Goal: Feedback & Contribution: Contribute content

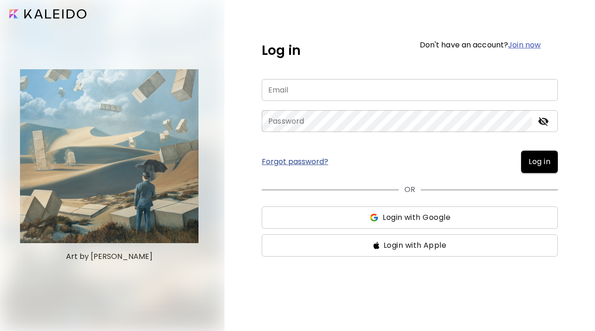
click at [380, 224] on button "Login with Google" at bounding box center [410, 217] width 296 height 22
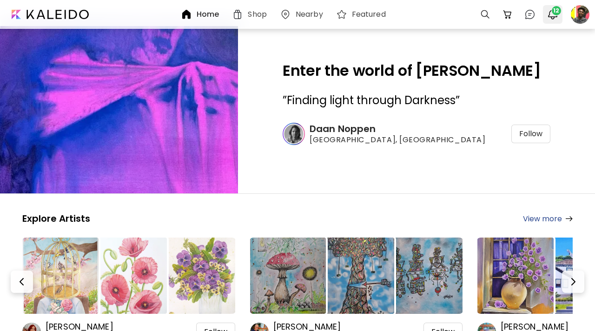
click at [560, 10] on span "12" at bounding box center [556, 10] width 9 height 9
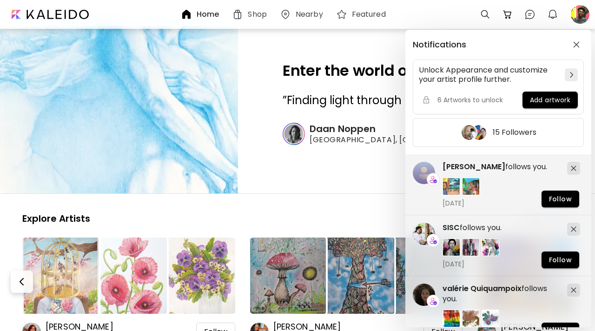
click at [581, 21] on div "Notifications Unlock Appearance and customize your artist profile further. 6 Ar…" at bounding box center [297, 165] width 595 height 331
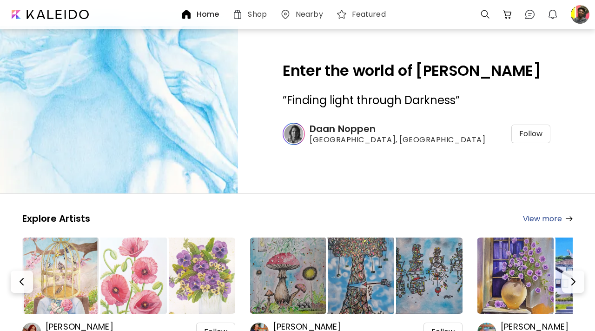
scroll to position [87, 0]
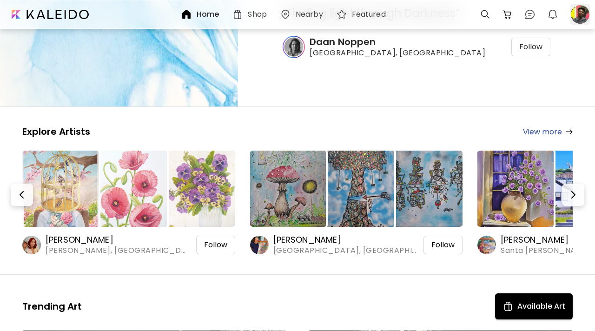
click at [574, 16] on div at bounding box center [580, 14] width 20 height 20
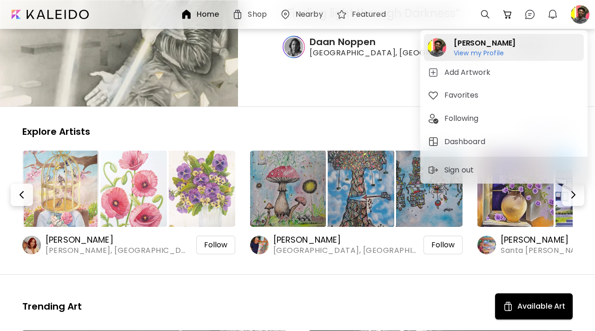
click at [508, 54] on div "Steve nyaga View my Profile View my Profile" at bounding box center [504, 47] width 160 height 27
click at [508, 54] on div at bounding box center [297, 191] width 595 height 331
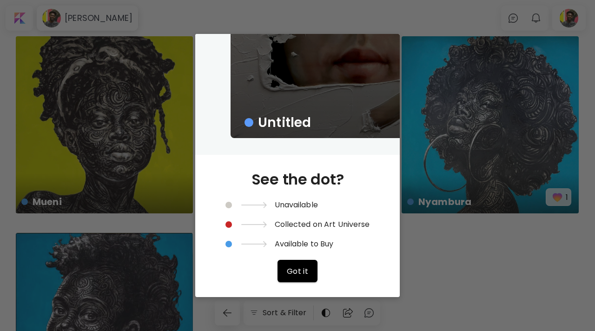
click at [425, 240] on div "Untitled See the dot? Unavailable Collected on Art Universe Available to Buy Go…" at bounding box center [297, 165] width 595 height 331
click at [297, 271] on span "Got it" at bounding box center [298, 271] width 22 height 10
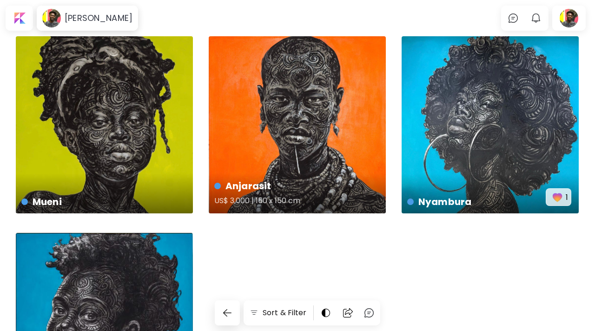
click at [331, 107] on div "Anjarasit US$ 3,000 | 150 x 150 cm" at bounding box center [297, 124] width 177 height 177
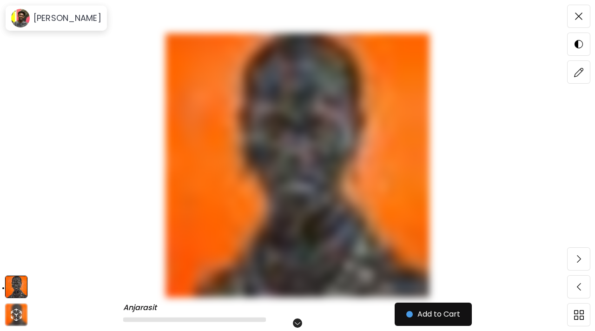
click at [456, 82] on img at bounding box center [297, 165] width 517 height 264
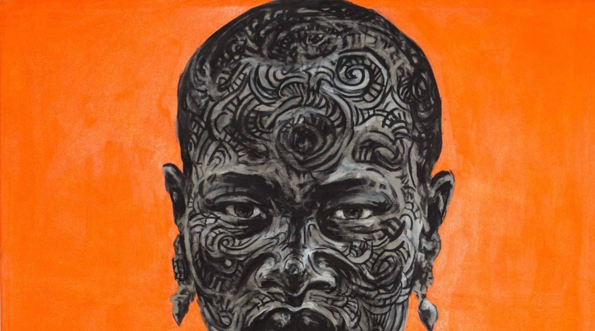
click at [341, 82] on img at bounding box center [297, 296] width 595 height 593
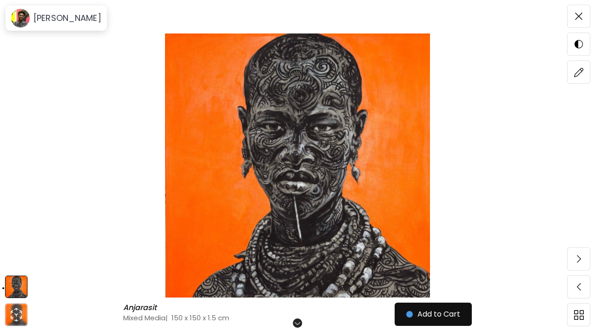
click at [341, 82] on img at bounding box center [297, 165] width 517 height 264
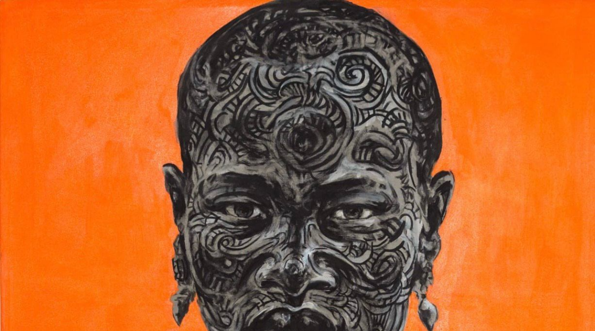
click at [341, 82] on img at bounding box center [297, 296] width 595 height 593
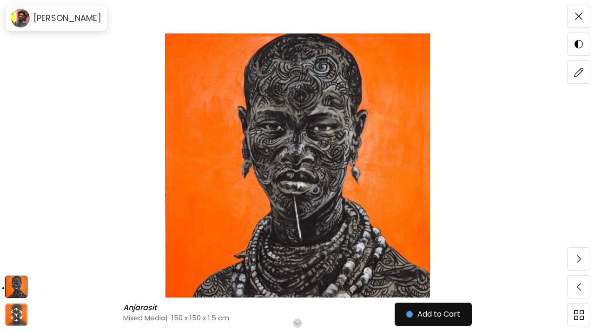
click at [341, 82] on img at bounding box center [297, 165] width 517 height 264
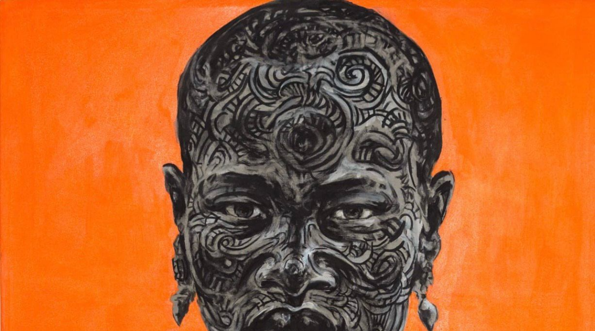
click at [341, 82] on img at bounding box center [297, 296] width 595 height 593
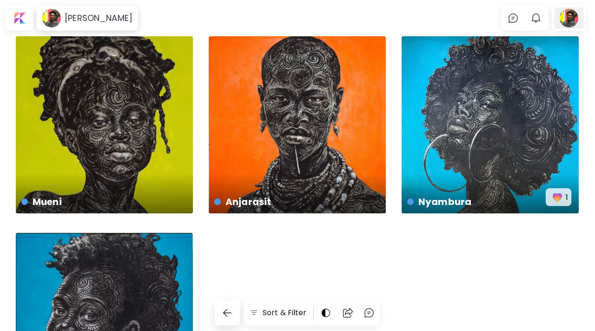
click at [571, 8] on div at bounding box center [569, 17] width 30 height 21
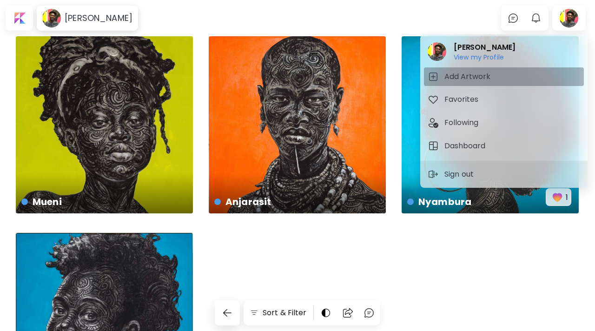
click at [502, 76] on span "Add Artwork" at bounding box center [504, 76] width 152 height 11
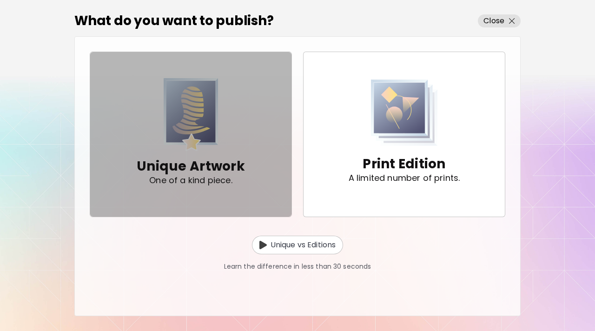
click at [222, 160] on p "Unique Artwork" at bounding box center [191, 166] width 108 height 19
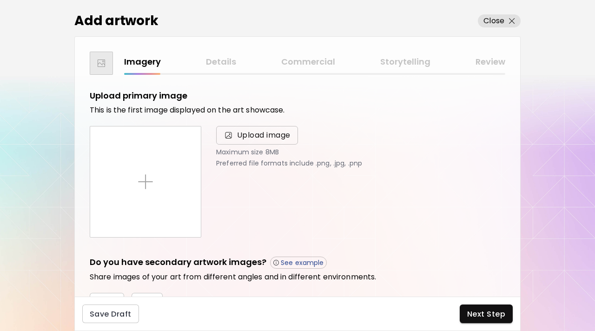
click at [267, 130] on span "Upload image" at bounding box center [263, 135] width 53 height 11
click at [0, 0] on input "Upload image" at bounding box center [0, 0] width 0 height 0
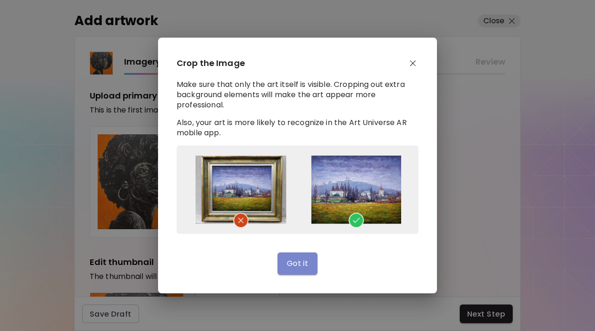
click at [303, 264] on span "Got it" at bounding box center [298, 263] width 22 height 10
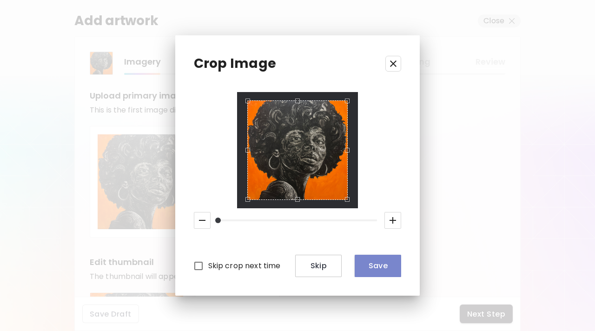
click at [392, 270] on span "Save" at bounding box center [378, 266] width 32 height 10
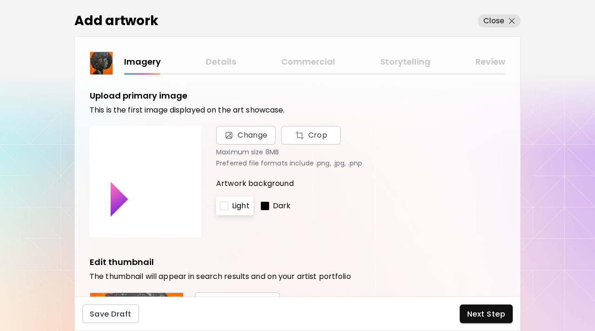
click at [263, 208] on div at bounding box center [265, 206] width 8 height 8
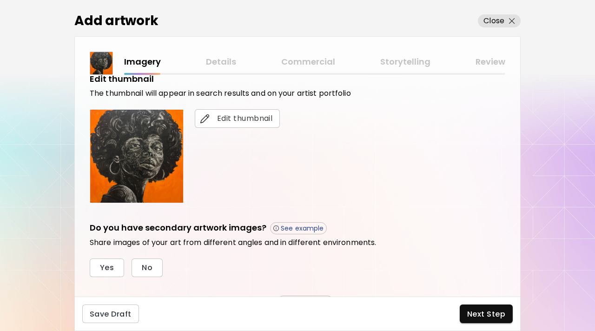
scroll to position [259, 0]
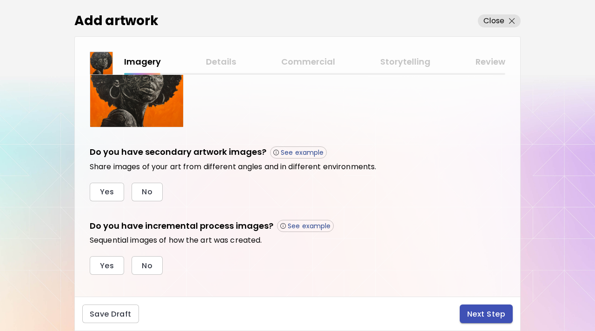
click at [476, 313] on span "Next Step" at bounding box center [486, 314] width 38 height 10
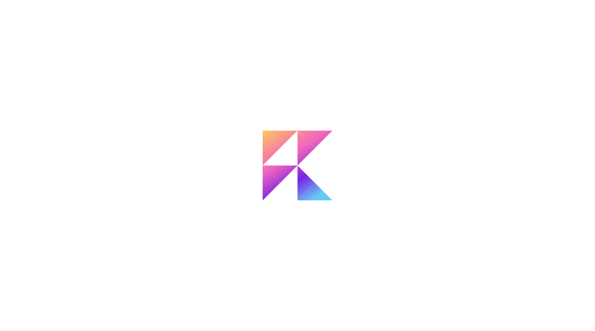
scroll to position [270, 0]
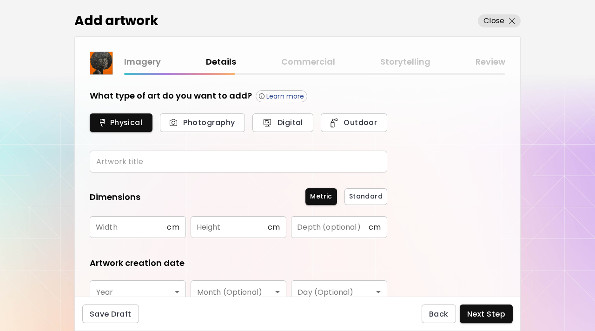
click at [310, 152] on input "text" at bounding box center [238, 162] width 297 height 22
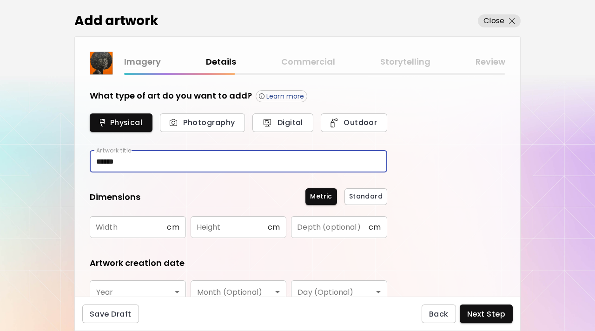
type input "******"
click at [148, 228] on input "text" at bounding box center [128, 227] width 77 height 22
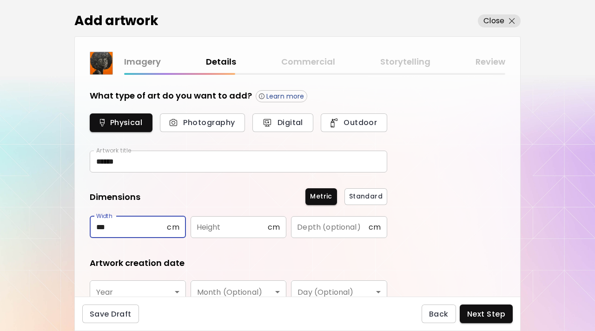
type input "***"
click at [224, 226] on input "text" at bounding box center [229, 227] width 77 height 22
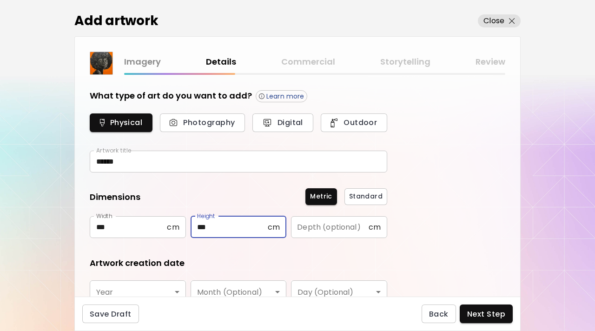
scroll to position [74, 0]
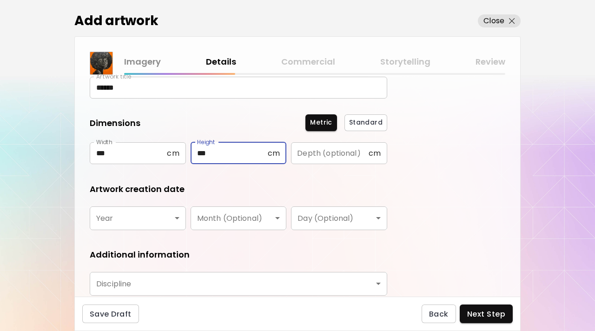
type input "***"
click at [182, 215] on body "Add artwork Close Imagery Details Commercial Storytelling Review What type of a…" at bounding box center [297, 165] width 595 height 331
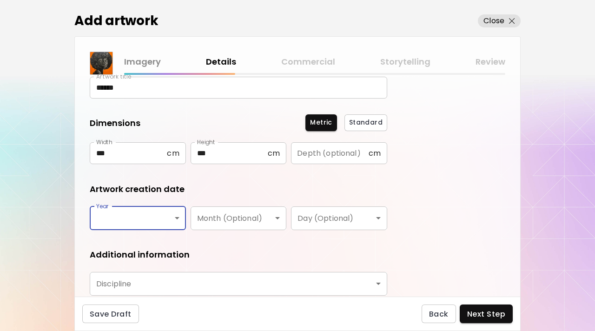
click at [178, 217] on body "Add artwork Close Imagery Details Commercial Storytelling Review What type of a…" at bounding box center [297, 165] width 595 height 331
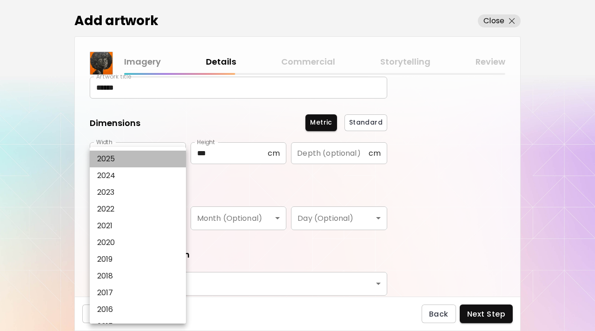
click at [146, 158] on li "2025" at bounding box center [138, 159] width 96 height 17
type input "****"
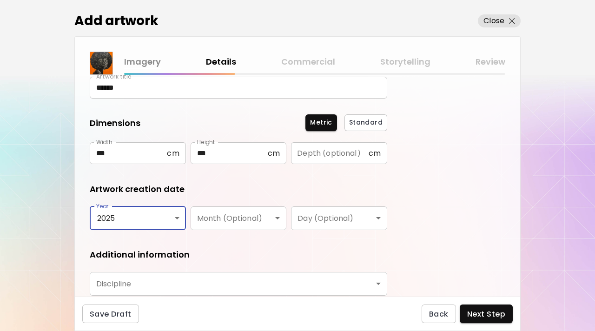
click at [146, 180] on li "2025" at bounding box center [126, 184] width 72 height 9
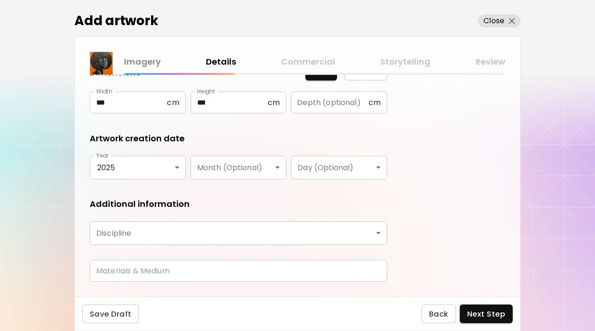
scroll to position [146, 0]
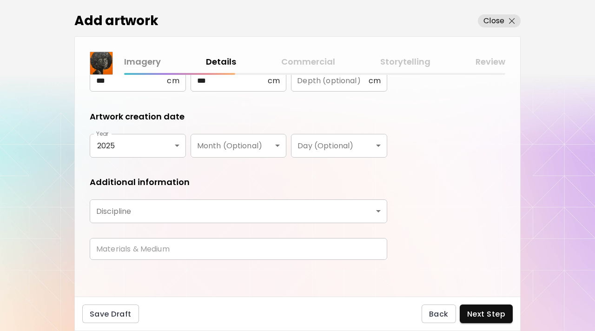
click at [379, 204] on body "Add artwork Close Imagery Details Commercial Storytelling Review What type of a…" at bounding box center [297, 165] width 595 height 331
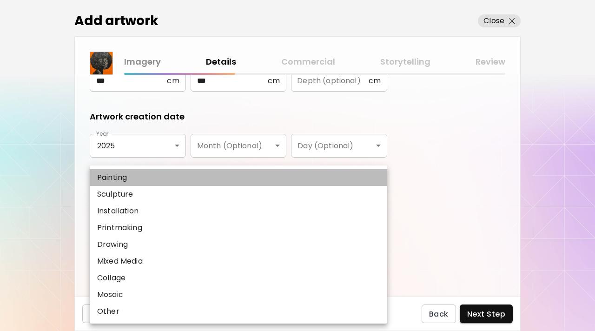
click at [324, 174] on li "Painting" at bounding box center [238, 177] width 297 height 17
type input "********"
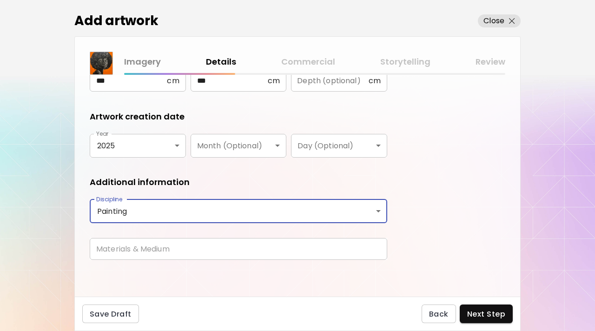
click at [230, 254] on input "text" at bounding box center [238, 249] width 297 height 22
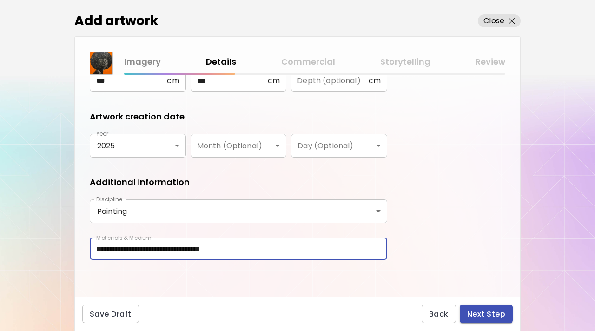
type input "**********"
click at [487, 310] on span "Next Step" at bounding box center [486, 314] width 38 height 10
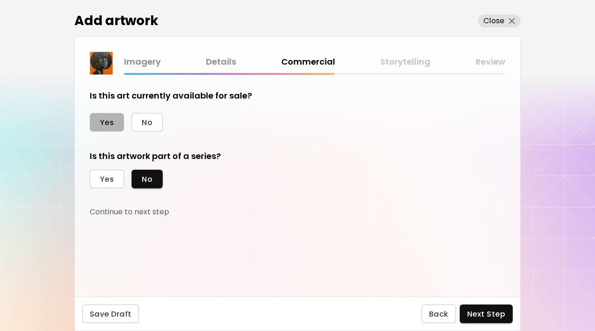
click at [103, 118] on span "Yes" at bounding box center [107, 123] width 14 height 10
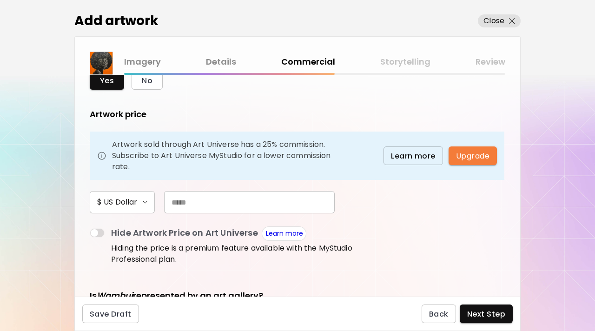
scroll to position [67, 0]
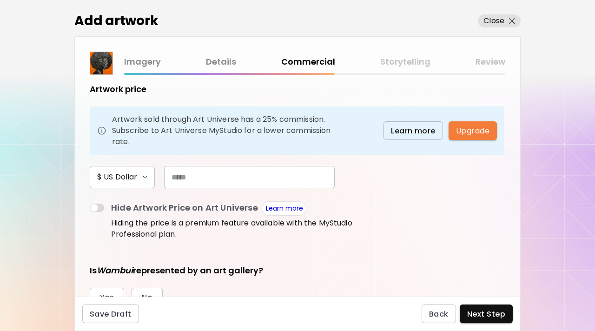
click at [262, 178] on input "text" at bounding box center [249, 177] width 171 height 22
type input "*"
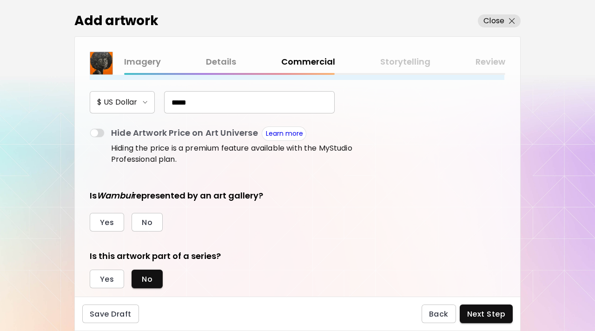
scroll to position [140, 0]
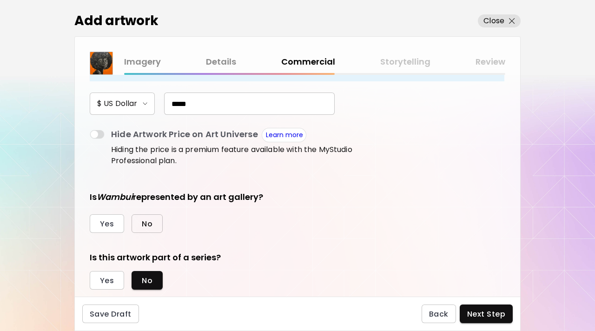
type input "*****"
click at [158, 222] on button "No" at bounding box center [147, 223] width 31 height 19
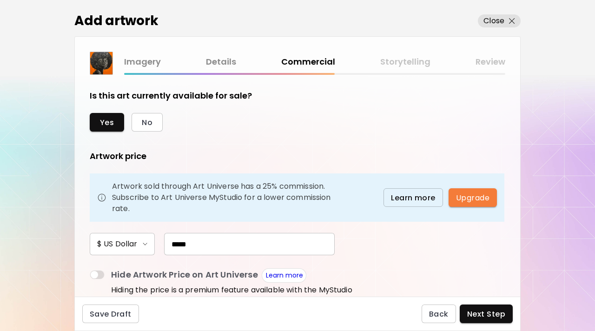
scroll to position [162, 0]
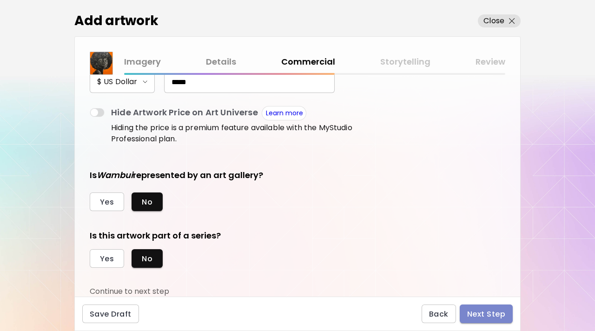
click at [482, 310] on span "Next Step" at bounding box center [486, 314] width 38 height 10
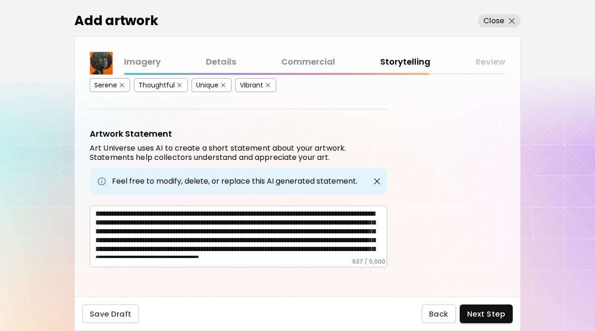
scroll to position [264, 0]
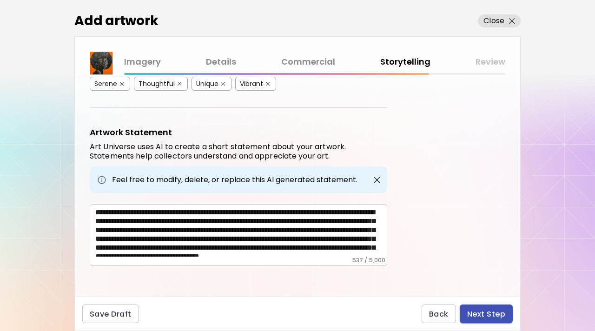
click at [489, 309] on span "Next Step" at bounding box center [486, 314] width 38 height 10
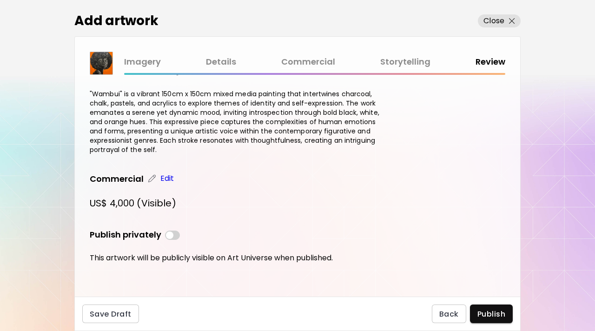
scroll to position [283, 0]
click at [488, 308] on button "Publish" at bounding box center [491, 313] width 43 height 19
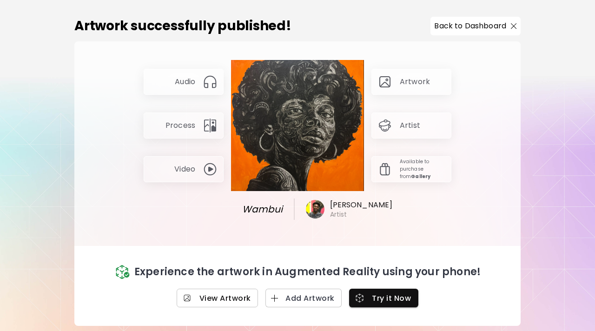
click at [235, 304] on link "View Artwork" at bounding box center [218, 298] width 82 height 19
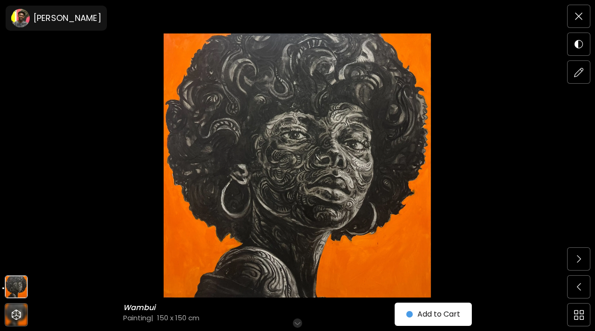
scroll to position [71, 0]
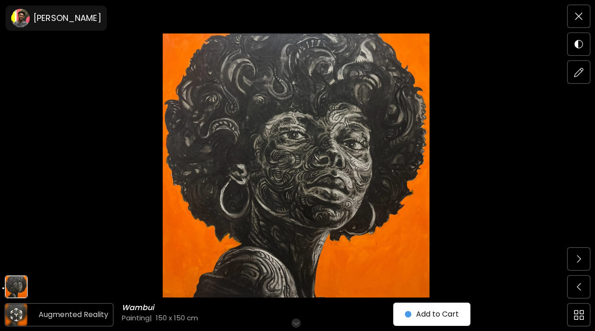
click at [18, 314] on icon "animation" at bounding box center [16, 314] width 15 height 15
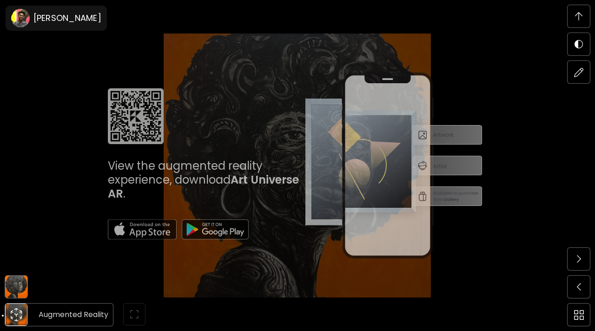
scroll to position [241, 0]
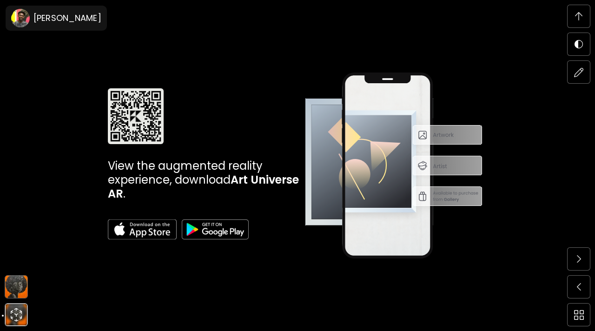
click at [19, 285] on img at bounding box center [16, 287] width 22 height 22
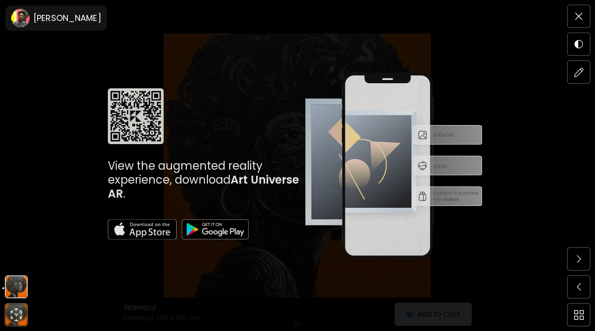
scroll to position [0, 0]
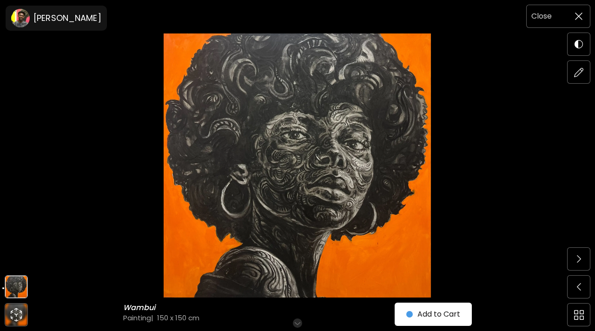
click at [576, 11] on span at bounding box center [579, 17] width 20 height 20
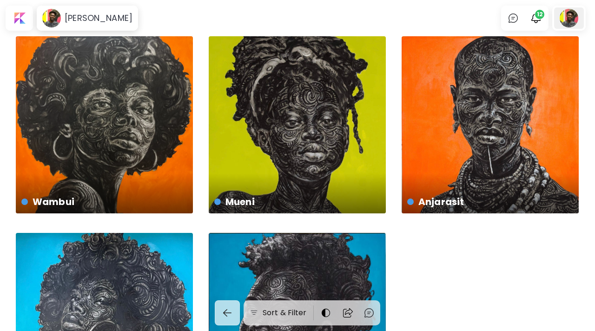
click at [567, 21] on div at bounding box center [569, 17] width 30 height 21
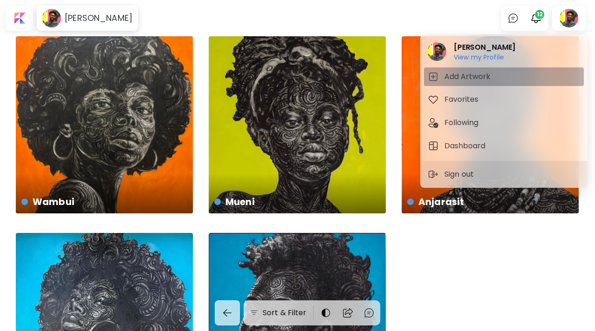
click at [505, 85] on button "Add Artwork" at bounding box center [504, 76] width 160 height 19
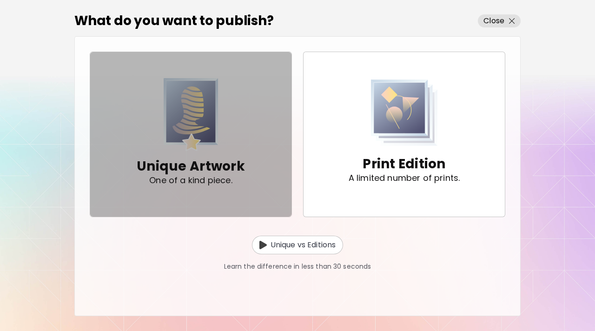
click at [203, 105] on img "button" at bounding box center [191, 114] width 55 height 73
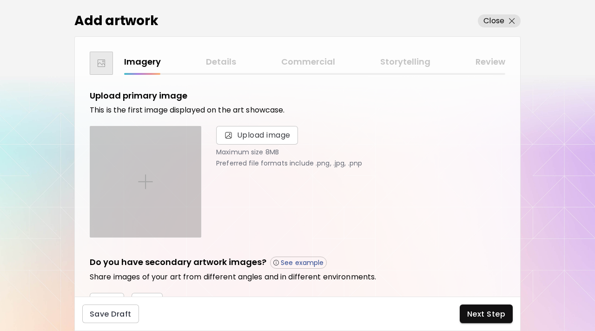
click at [164, 167] on div at bounding box center [145, 181] width 111 height 111
click at [0, 0] on input "file" at bounding box center [0, 0] width 0 height 0
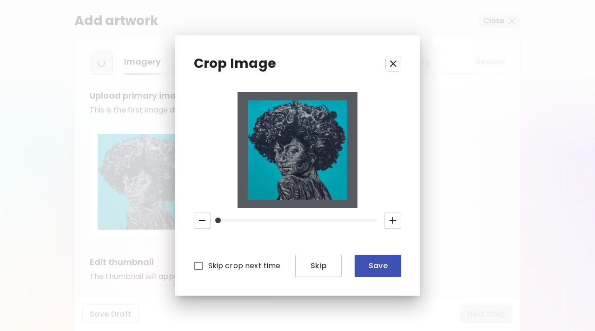
click at [381, 264] on span "Save" at bounding box center [378, 266] width 32 height 10
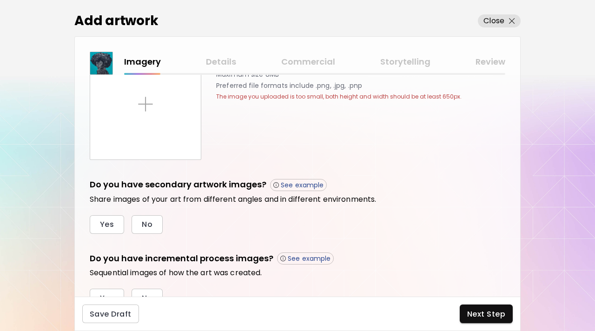
scroll to position [121, 0]
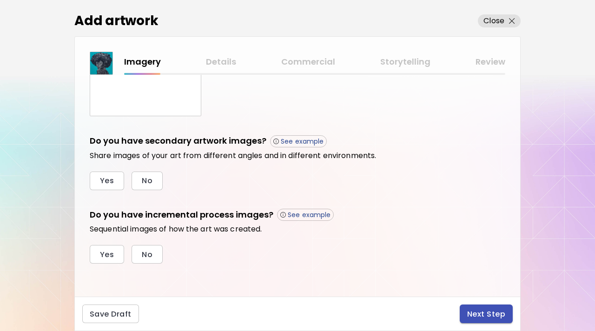
click at [470, 312] on span "Next Step" at bounding box center [486, 314] width 38 height 10
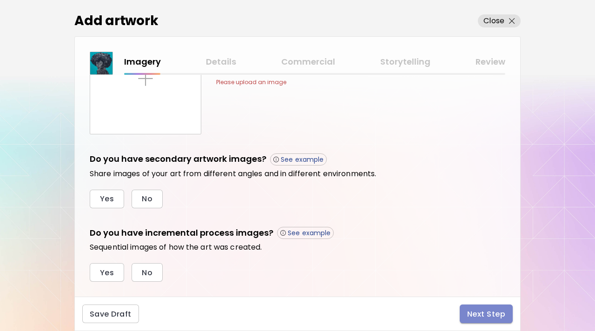
click at [477, 306] on button "Next Step" at bounding box center [486, 313] width 53 height 19
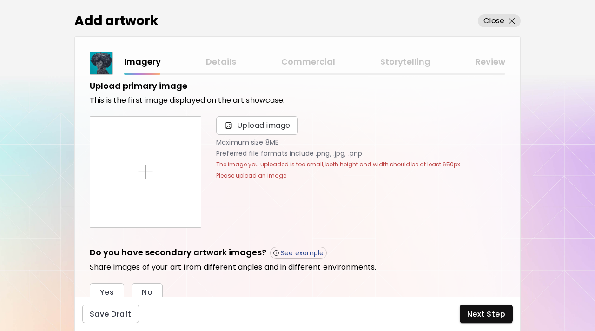
scroll to position [0, 0]
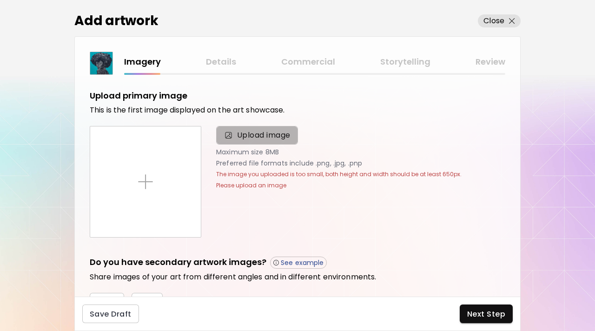
click at [252, 139] on span "Upload image" at bounding box center [263, 135] width 53 height 11
click at [0, 0] on input "Upload image" at bounding box center [0, 0] width 0 height 0
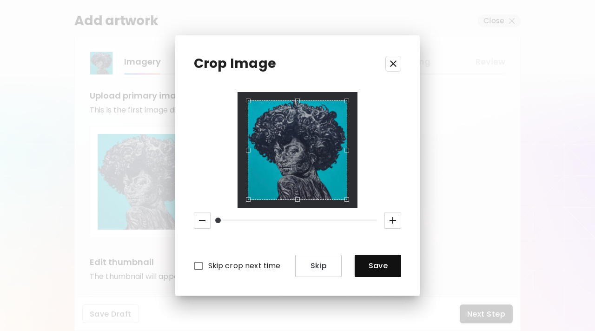
click at [395, 269] on button "Save" at bounding box center [378, 266] width 46 height 22
click at [400, 277] on div "Crop Image Skip crop next time Skip Save" at bounding box center [297, 165] width 245 height 260
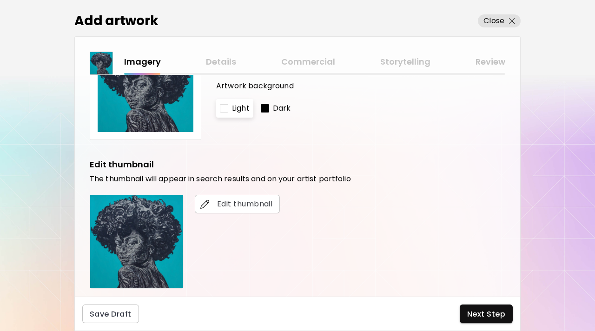
scroll to position [101, 0]
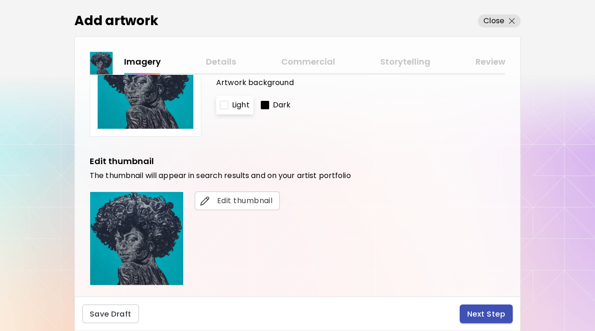
click at [488, 310] on span "Next Step" at bounding box center [486, 314] width 38 height 10
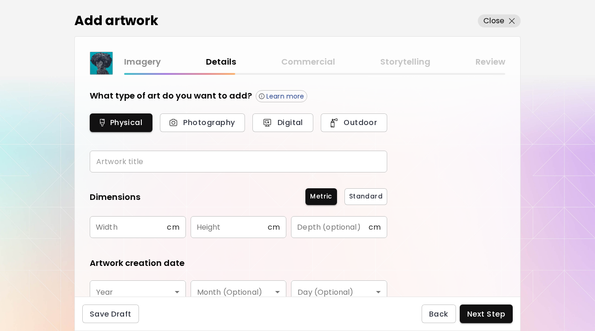
click at [348, 161] on input "text" at bounding box center [238, 162] width 297 height 22
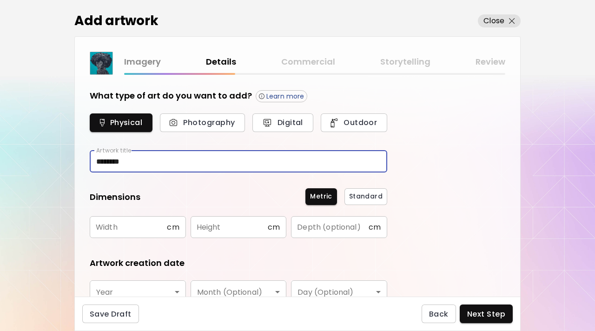
scroll to position [99, 0]
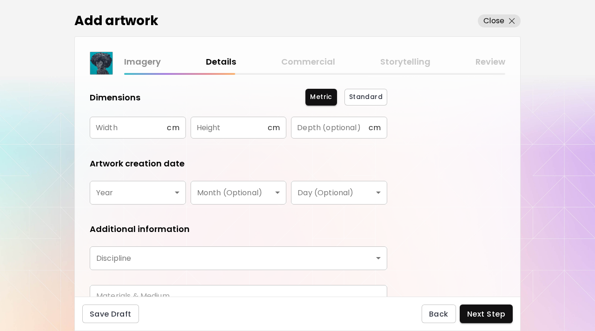
type input "********"
click at [147, 133] on input "text" at bounding box center [128, 128] width 77 height 22
type input "***"
click at [231, 119] on input "text" at bounding box center [229, 128] width 77 height 22
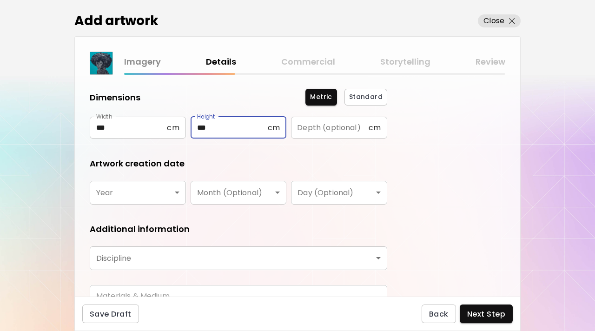
type input "***"
click at [153, 197] on body "Add artwork Close Imagery Details Commercial Storytelling Review What type of a…" at bounding box center [297, 165] width 595 height 331
click at [179, 192] on body "Add artwork Close Imagery Details Commercial Storytelling Review What type of a…" at bounding box center [297, 165] width 595 height 331
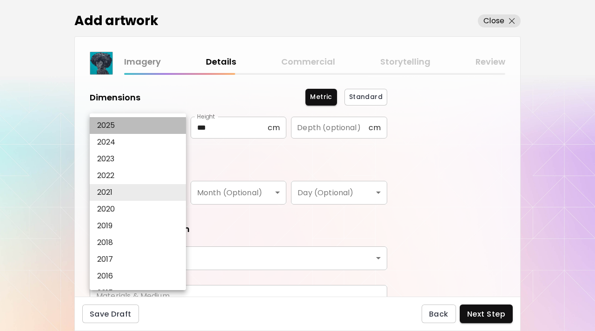
click at [151, 121] on li "2025" at bounding box center [138, 125] width 96 height 17
type input "****"
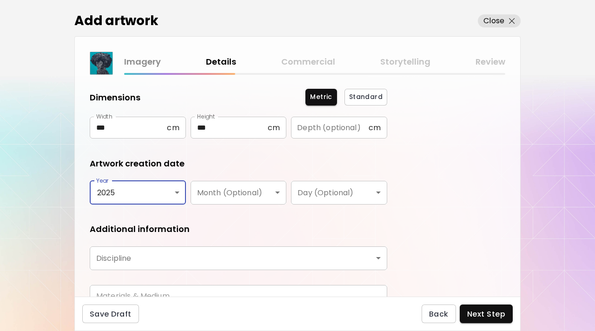
click at [157, 257] on body "Add artwork Close Imagery Details Commercial Storytelling Review What type of a…" at bounding box center [297, 165] width 595 height 331
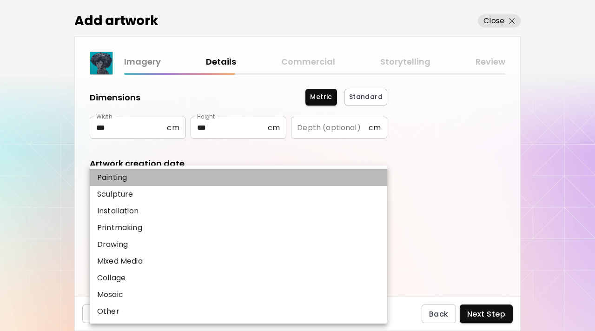
click at [186, 175] on li "Painting" at bounding box center [238, 177] width 297 height 17
type input "********"
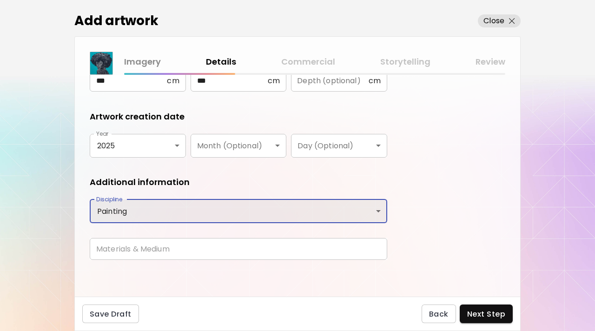
scroll to position [146, 0]
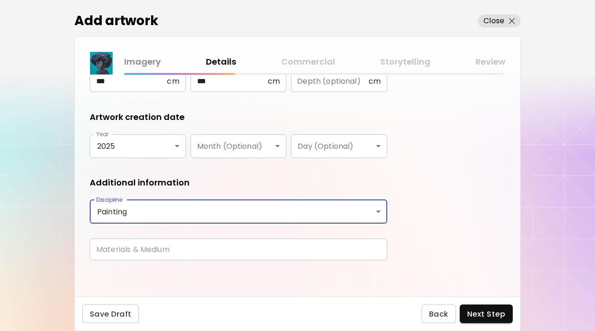
click at [193, 251] on input "text" at bounding box center [238, 249] width 297 height 22
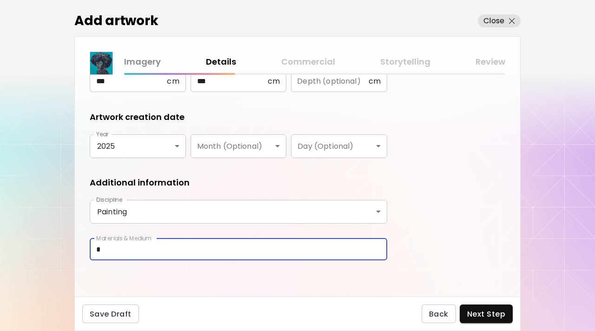
type input "**********"
click at [474, 309] on span "Next Step" at bounding box center [486, 314] width 38 height 10
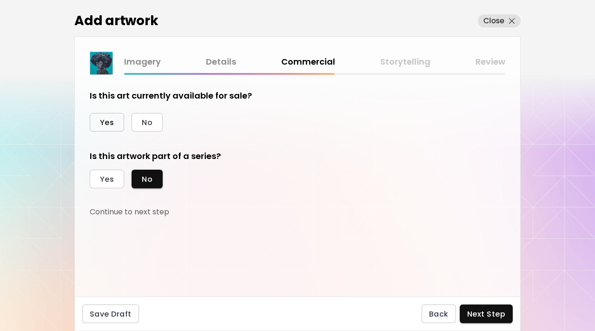
click at [106, 115] on button "Yes" at bounding box center [107, 122] width 34 height 19
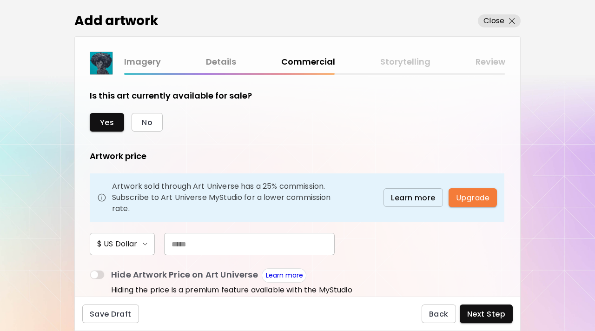
click at [211, 244] on input "text" at bounding box center [249, 244] width 171 height 22
type input "*"
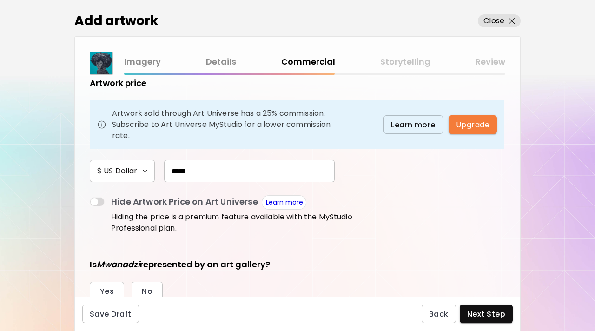
scroll to position [162, 0]
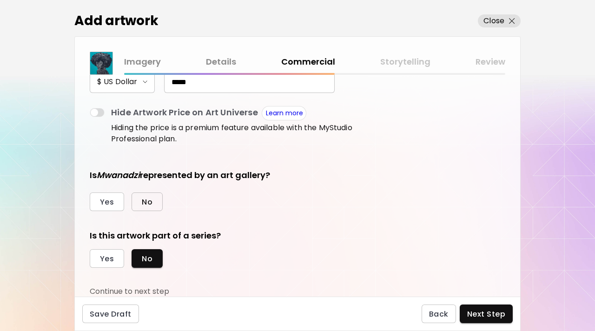
type input "*****"
click at [147, 205] on span "No" at bounding box center [147, 202] width 11 height 10
click at [111, 247] on div "Is this artwork part of a series? Yes No Continue to next step" at bounding box center [238, 263] width 297 height 67
click at [105, 263] on span "Yes" at bounding box center [107, 259] width 14 height 10
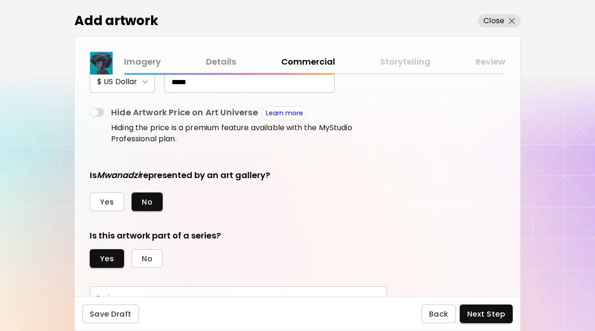
scroll to position [205, 0]
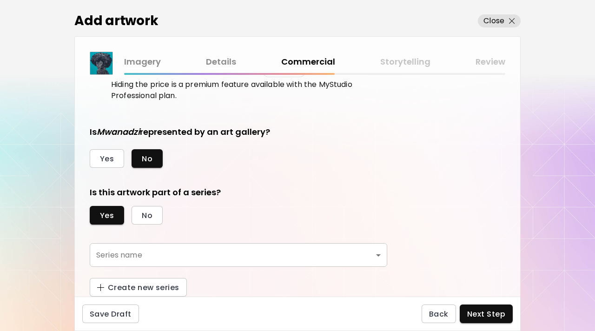
click at [296, 255] on body "Add artwork Close Imagery Details Commercial Storytelling Review Is this art cu…" at bounding box center [297, 165] width 595 height 331
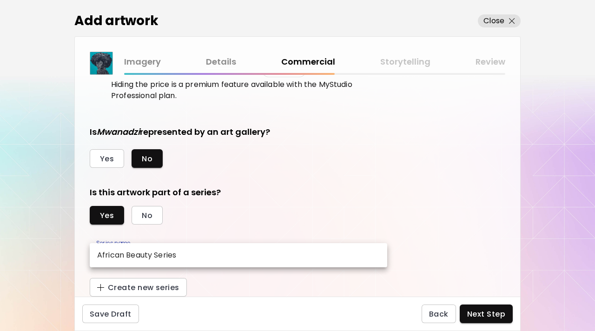
click at [296, 255] on li "African Beauty Series" at bounding box center [238, 255] width 297 height 17
type input "**********"
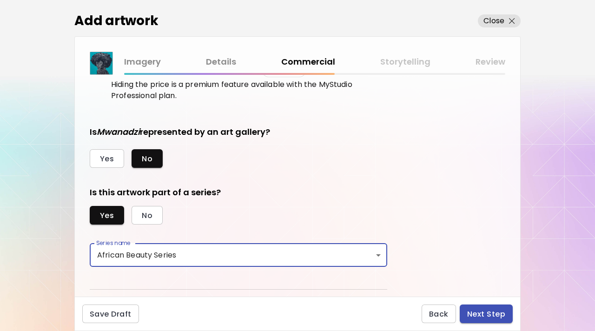
click at [468, 307] on button "Next Step" at bounding box center [486, 313] width 53 height 19
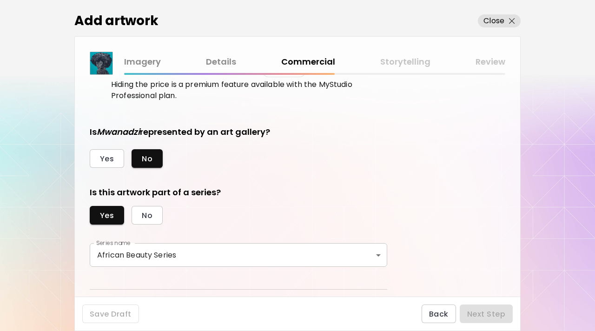
scroll to position [228, 0]
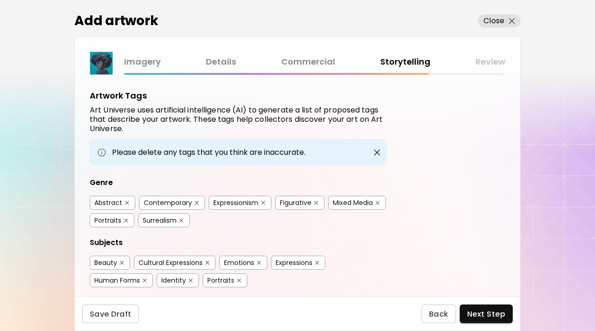
scroll to position [66, 0]
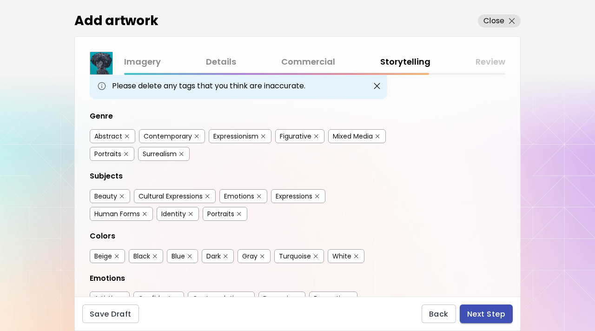
click at [479, 306] on button "Next Step" at bounding box center [486, 313] width 53 height 19
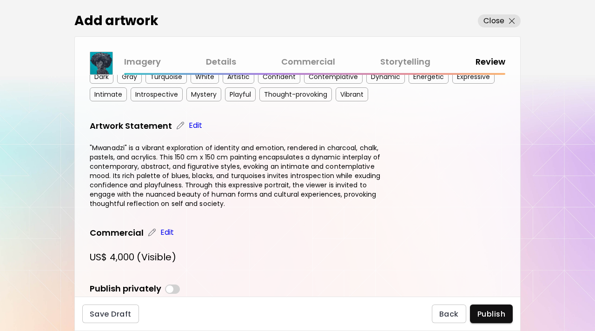
scroll to position [247, 0]
click at [186, 124] on link "Edit" at bounding box center [190, 124] width 28 height 11
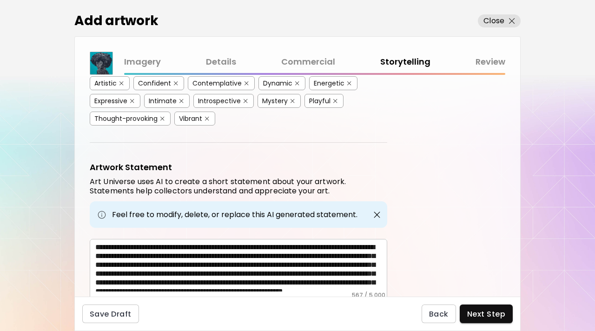
scroll to position [316, 0]
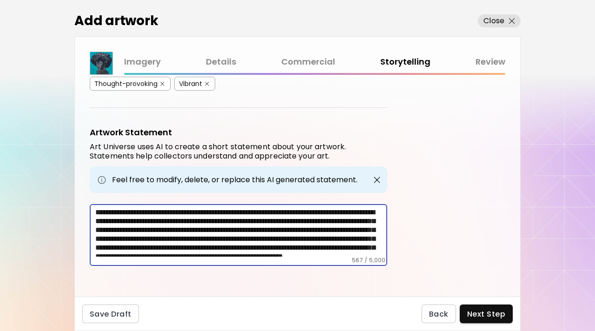
drag, startPoint x: 239, startPoint y: 208, endPoint x: 316, endPoint y: 209, distance: 77.2
click at [316, 209] on textarea "**********" at bounding box center [241, 232] width 292 height 49
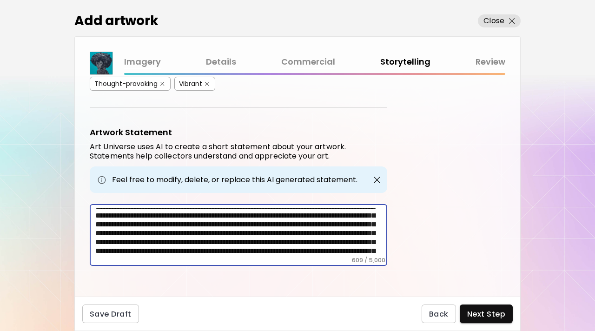
scroll to position [0, 0]
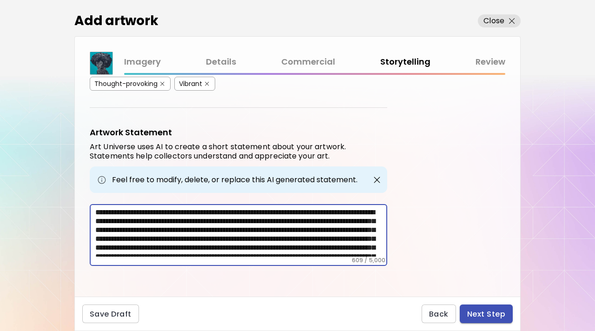
type textarea "**********"
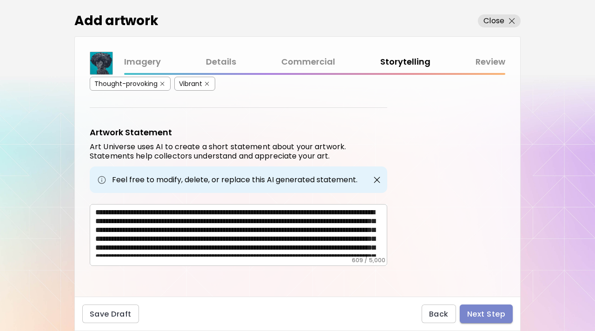
click at [487, 304] on button "Next Step" at bounding box center [486, 313] width 53 height 19
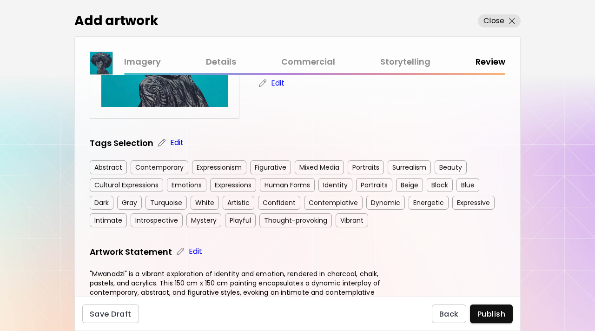
scroll to position [301, 0]
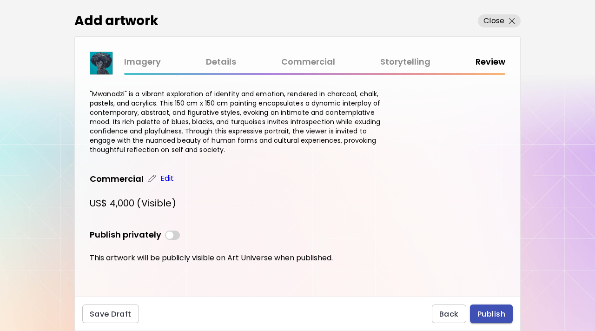
click at [478, 309] on span "Publish" at bounding box center [491, 314] width 28 height 10
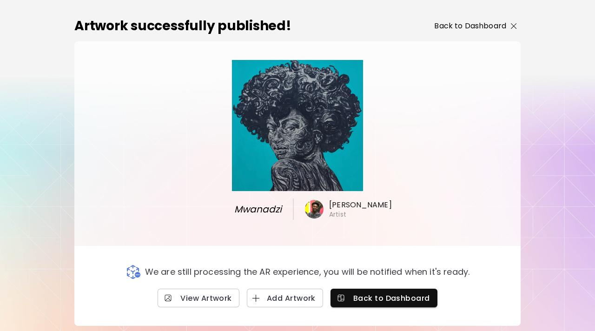
click at [459, 21] on p "Back to Dashboard" at bounding box center [470, 25] width 72 height 11
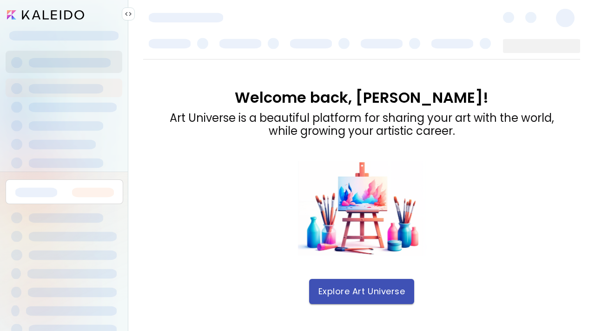
click at [374, 297] on button "Explore Art Universe" at bounding box center [361, 291] width 105 height 25
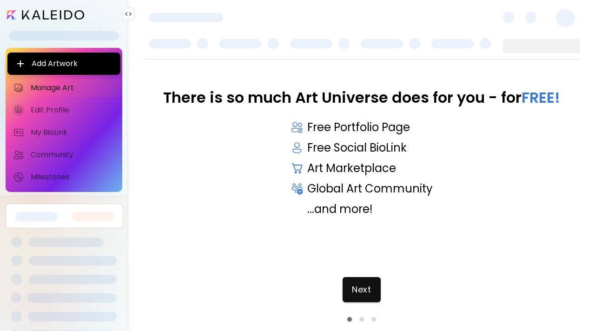
click at [374, 297] on button "Next" at bounding box center [362, 289] width 38 height 25
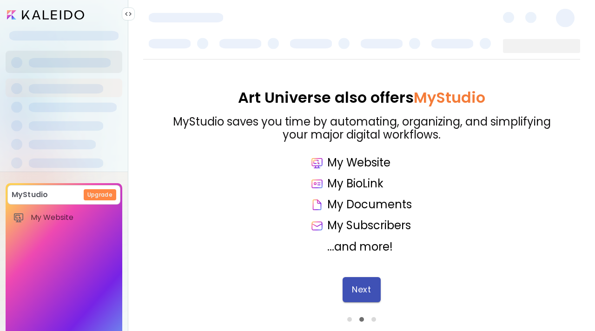
click at [374, 297] on button "Next" at bounding box center [362, 289] width 38 height 25
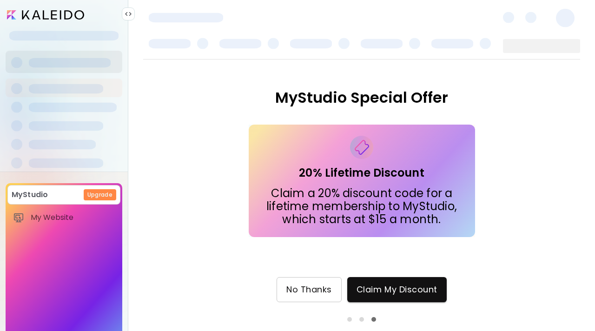
click at [326, 289] on span "No Thanks" at bounding box center [309, 289] width 46 height 10
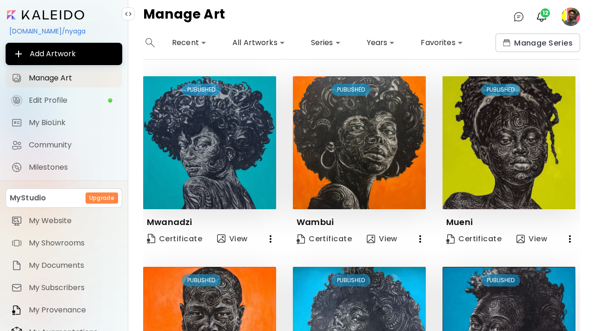
click at [389, 41] on body "**********" at bounding box center [297, 165] width 595 height 331
click at [383, 53] on li "2022" at bounding box center [379, 59] width 36 height 17
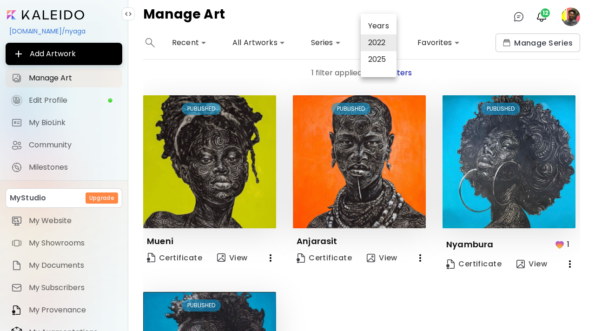
click at [383, 67] on li "2025" at bounding box center [379, 59] width 36 height 17
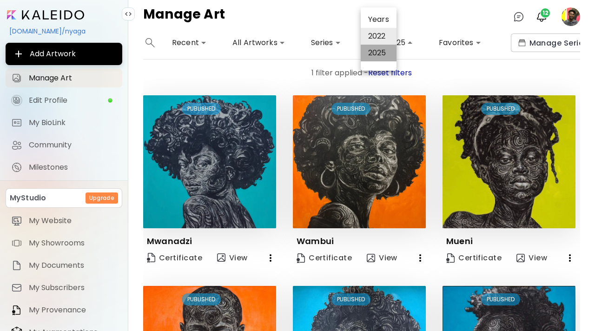
click at [383, 49] on li "2025" at bounding box center [379, 53] width 36 height 17
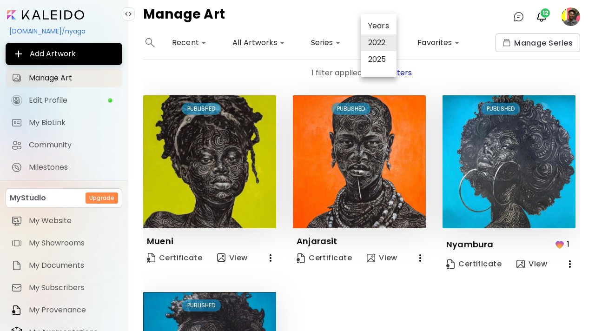
click at [456, 17] on div at bounding box center [297, 165] width 595 height 331
click at [380, 43] on body "**********" at bounding box center [297, 165] width 595 height 331
click at [387, 59] on li "2025" at bounding box center [379, 59] width 36 height 17
type input "*********"
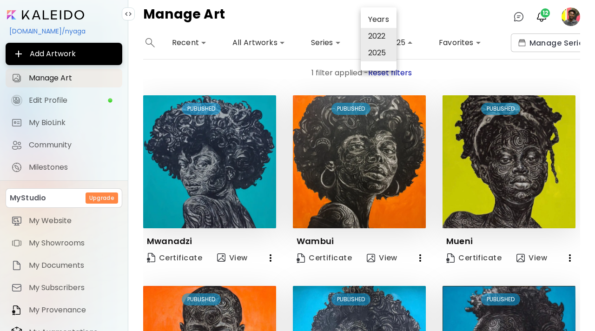
click at [325, 11] on div at bounding box center [297, 165] width 595 height 331
click at [383, 37] on body "**********" at bounding box center [297, 165] width 595 height 331
click at [334, 45] on div at bounding box center [297, 165] width 595 height 331
click at [267, 45] on body "**********" at bounding box center [297, 165] width 595 height 331
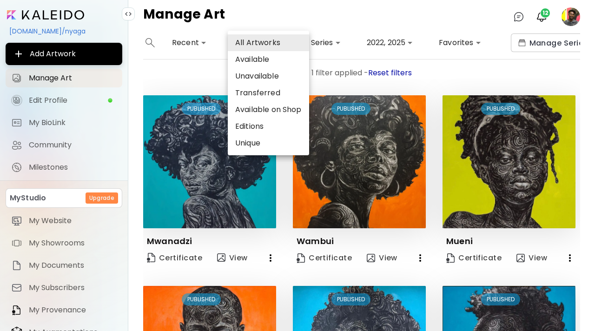
click at [277, 90] on li "Transferred" at bounding box center [268, 93] width 81 height 17
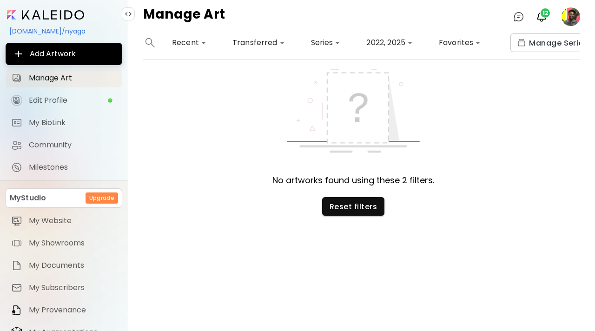
click at [273, 45] on body "**********" at bounding box center [297, 165] width 595 height 331
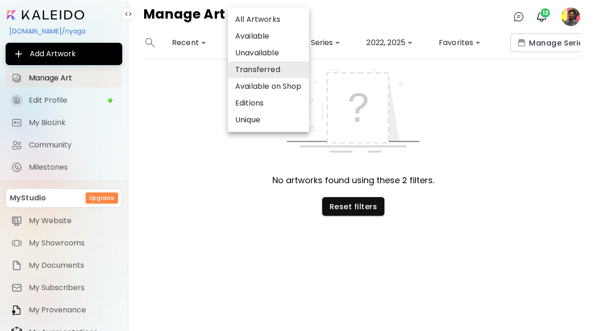
click at [295, 88] on li "Available on Shop" at bounding box center [268, 86] width 81 height 17
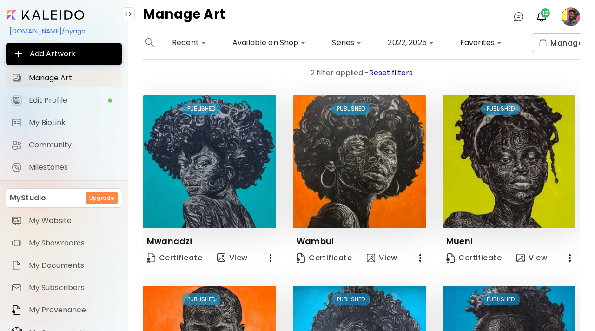
click at [295, 37] on body "**********" at bounding box center [297, 165] width 595 height 331
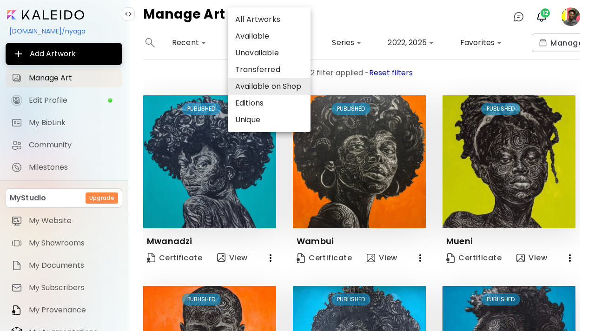
click at [281, 19] on li "All Artworks" at bounding box center [269, 19] width 83 height 17
type input "***"
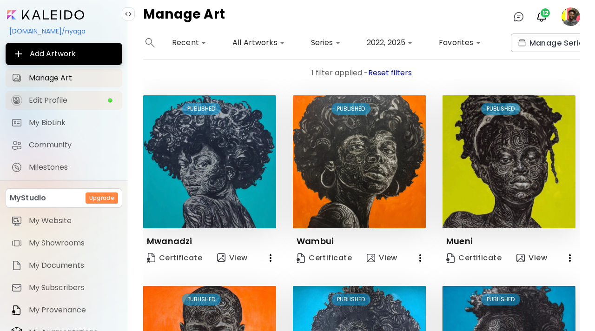
click at [106, 105] on span "Edit Profile" at bounding box center [68, 100] width 79 height 9
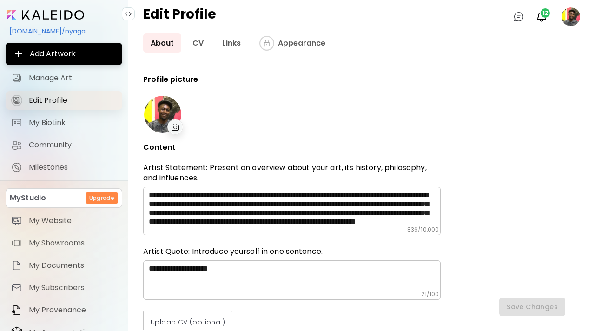
type input "*****"
type input "**********"
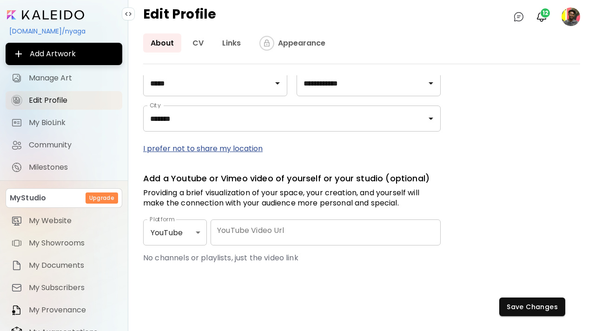
scroll to position [416, 0]
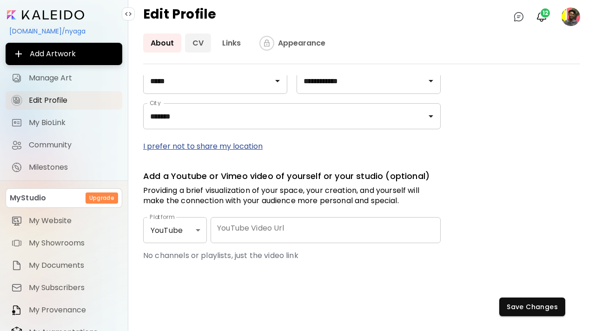
click at [195, 44] on link "CV" at bounding box center [198, 42] width 26 height 19
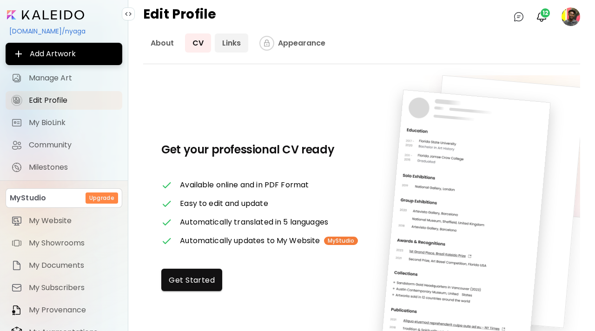
click at [231, 44] on link "Links" at bounding box center [231, 42] width 33 height 19
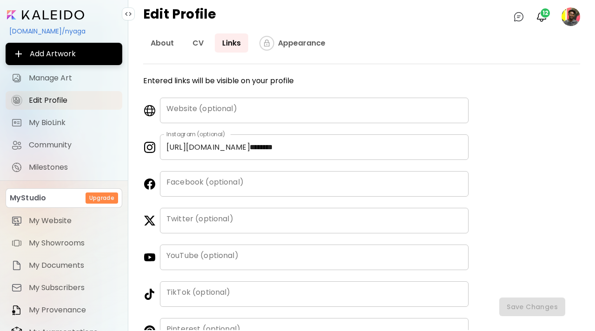
scroll to position [23, 0]
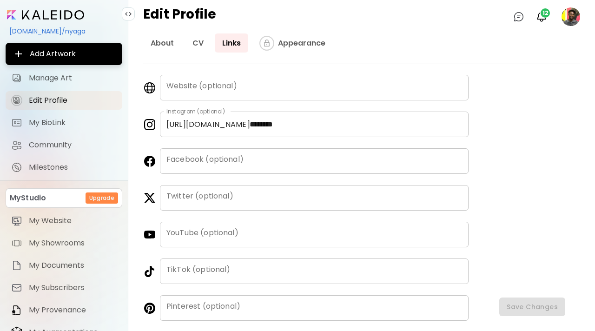
click at [309, 125] on input "********" at bounding box center [355, 125] width 225 height 26
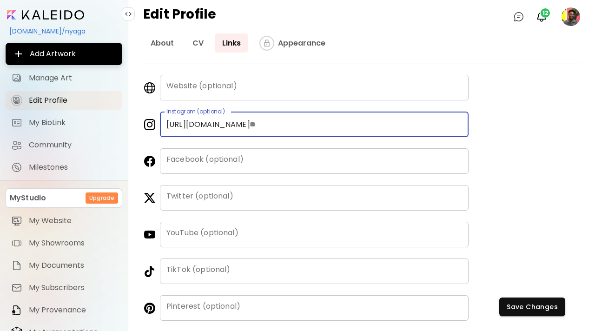
type input "*"
type input "**********"
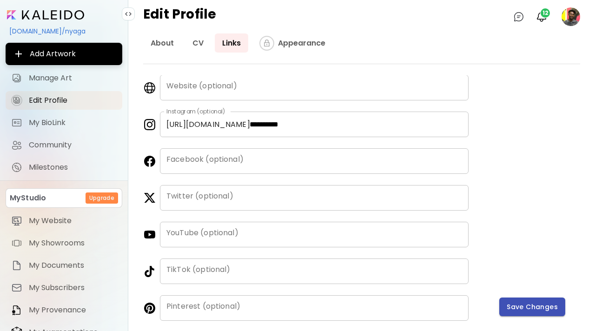
click at [511, 304] on span "Save Changes" at bounding box center [532, 307] width 51 height 10
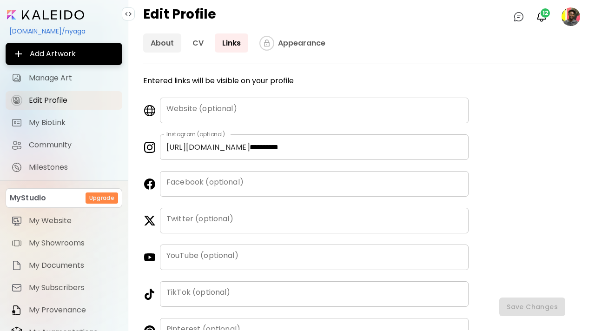
click at [159, 46] on link "About" at bounding box center [162, 42] width 38 height 19
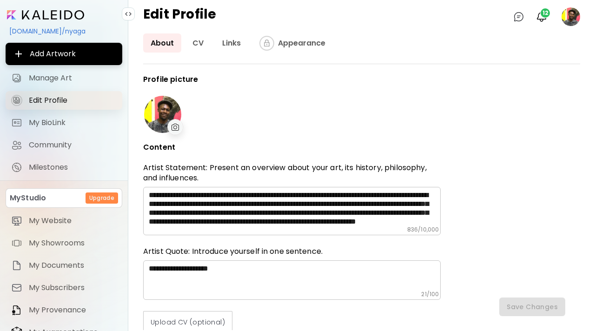
type input "*****"
click at [60, 122] on span "My BioLink" at bounding box center [73, 122] width 88 height 9
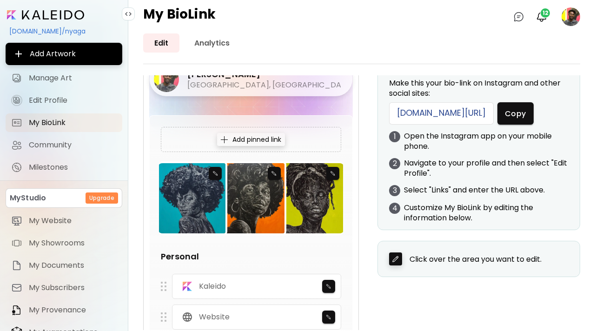
scroll to position [92, 0]
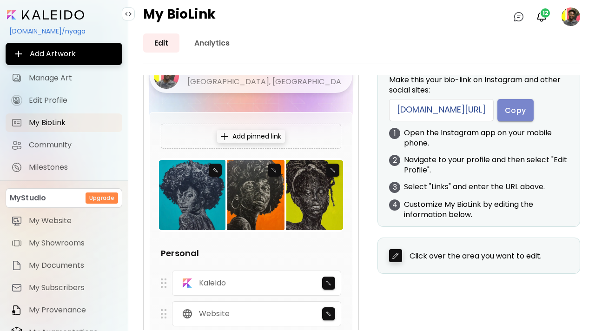
click at [526, 111] on span "Copy" at bounding box center [515, 110] width 21 height 10
click at [526, 109] on span "Copy" at bounding box center [515, 110] width 21 height 10
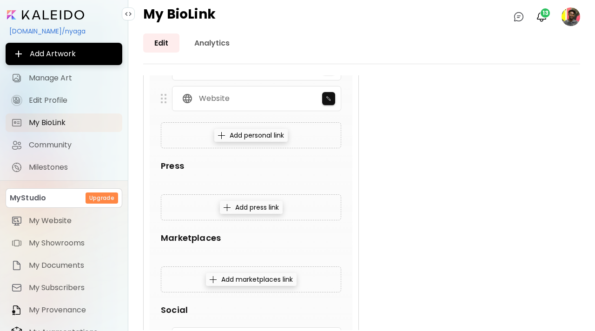
scroll to position [306, 0]
click at [246, 138] on div "Add personal link" at bounding box center [250, 136] width 73 height 13
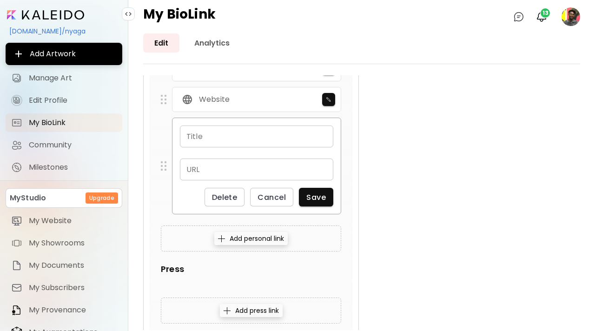
click at [246, 138] on input "text" at bounding box center [256, 136] width 153 height 22
type input "*********"
click at [227, 172] on input "text" at bounding box center [256, 169] width 153 height 22
paste input "**********"
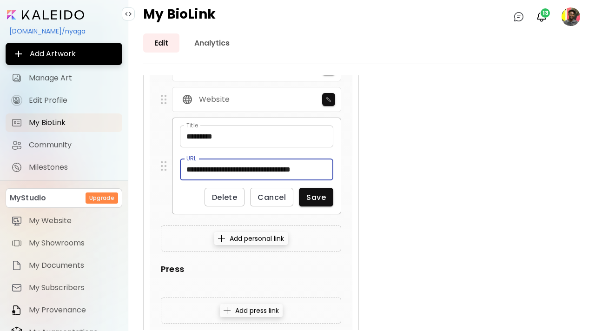
scroll to position [0, 18]
type input "**********"
click at [318, 201] on span "Save" at bounding box center [316, 197] width 20 height 10
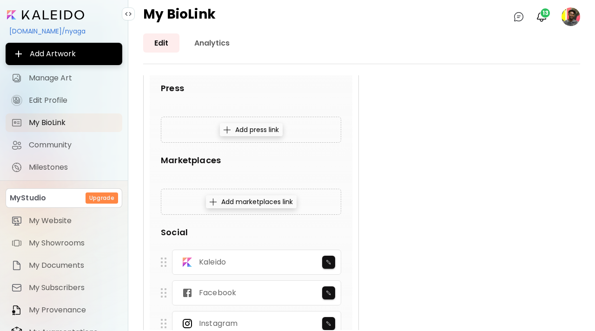
scroll to position [692, 0]
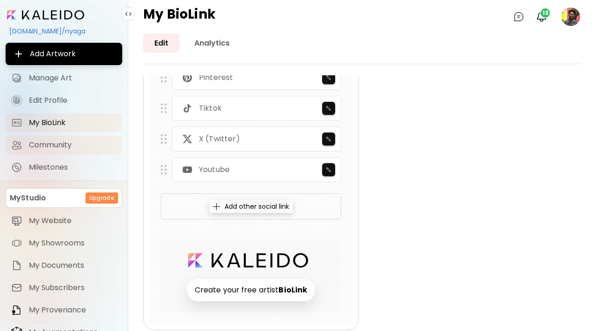
click at [63, 144] on span "Community" at bounding box center [73, 144] width 88 height 9
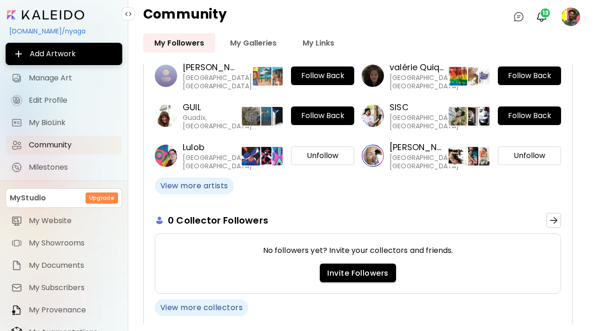
scroll to position [171, 0]
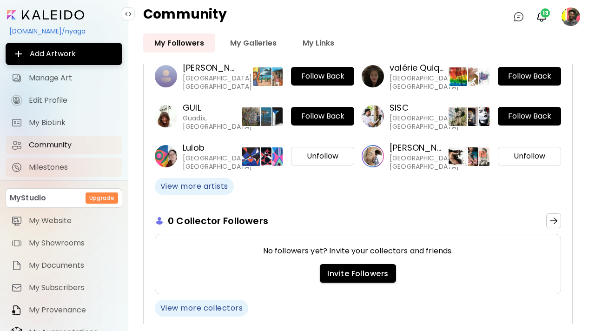
click at [71, 165] on span "Milestones" at bounding box center [73, 167] width 88 height 9
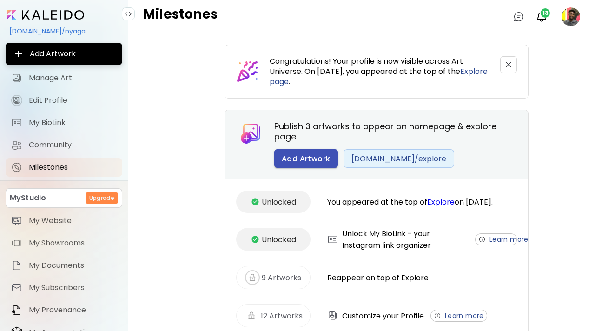
click at [300, 157] on span "Add Artwork" at bounding box center [306, 159] width 49 height 10
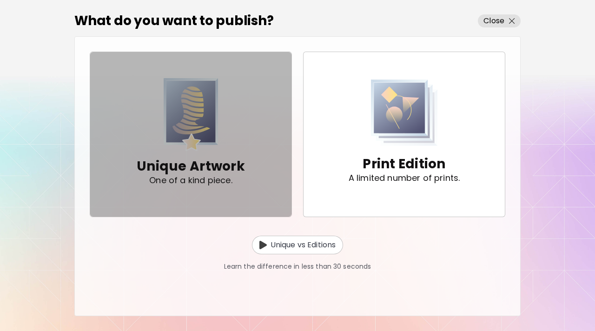
click at [220, 128] on div "Unique Artwork One of a kind piece." at bounding box center [191, 134] width 108 height 112
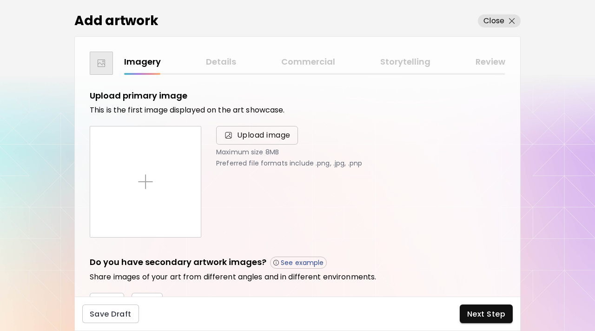
click at [271, 135] on span "Upload image" at bounding box center [263, 135] width 53 height 11
click at [0, 0] on input "Upload image" at bounding box center [0, 0] width 0 height 0
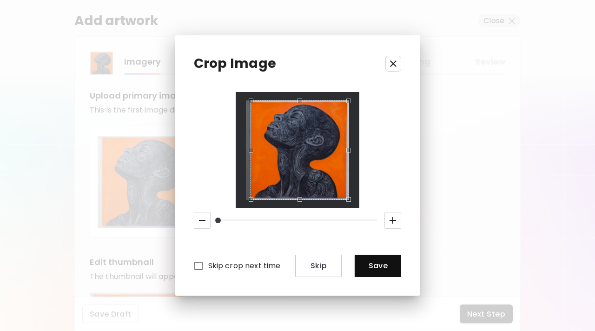
click at [249, 148] on div "Use the up and down arrow keys to move the west drag handle to change the crop …" at bounding box center [249, 148] width 0 height 0
click at [297, 100] on div "Use the up and down arrow keys to move the north drag handle to change the crop…" at bounding box center [297, 100] width 0 height 0
click at [347, 149] on div "Use the up and down arrow keys to move the east drag handle to change the crop …" at bounding box center [347, 149] width 0 height 0
click at [296, 201] on div "Use the up and down arrow keys to move the south drag handle to change the crop…" at bounding box center [296, 201] width 0 height 0
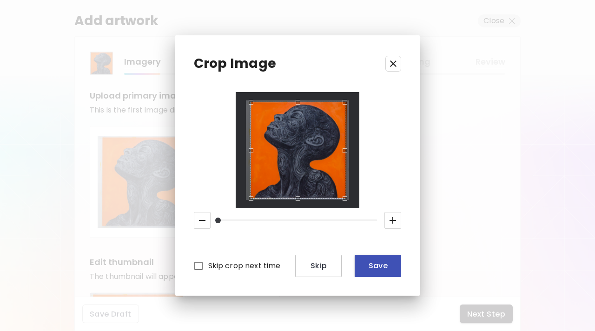
click at [388, 263] on span "Save" at bounding box center [378, 266] width 32 height 10
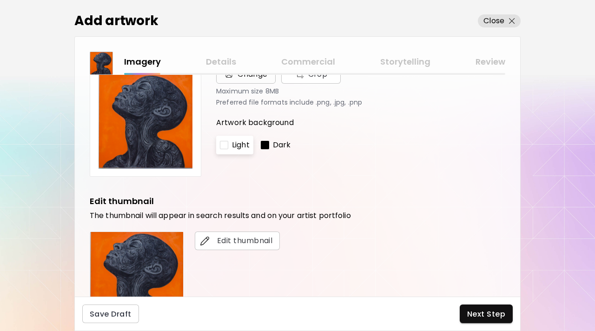
scroll to position [62, 0]
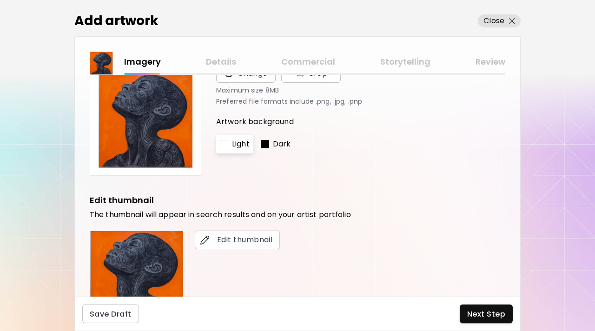
click at [267, 144] on div at bounding box center [265, 144] width 8 height 8
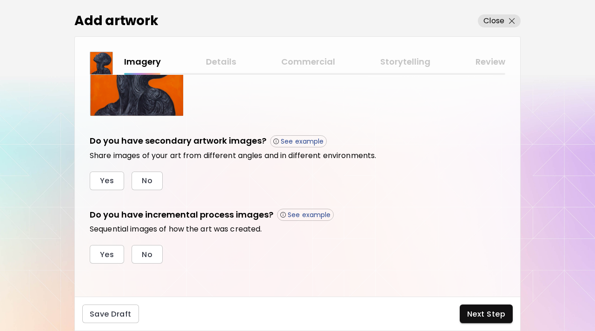
scroll to position [269, 0]
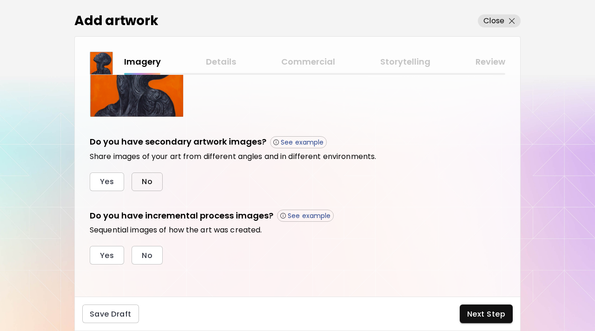
click at [141, 184] on button "No" at bounding box center [147, 181] width 31 height 19
click at [145, 255] on span "No" at bounding box center [147, 256] width 11 height 10
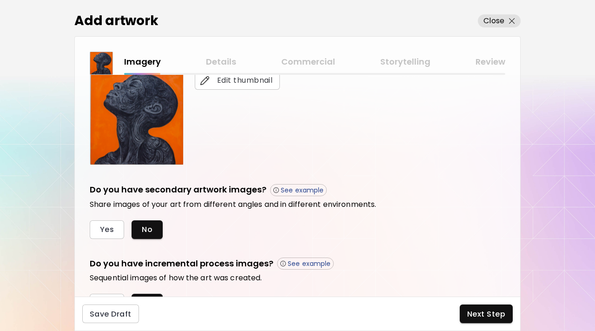
scroll to position [270, 0]
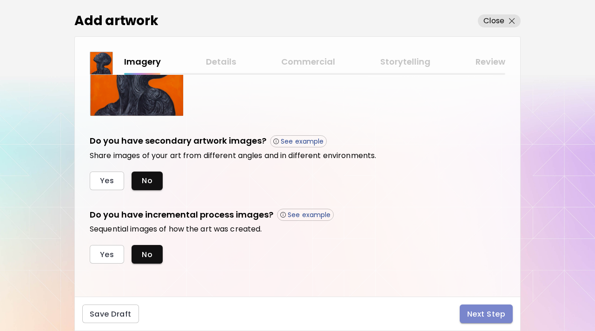
click at [482, 310] on span "Next Step" at bounding box center [486, 314] width 38 height 10
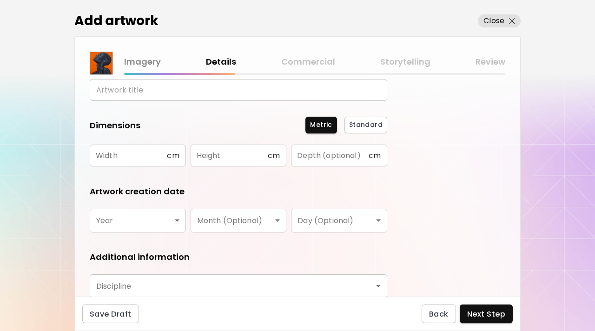
scroll to position [71, 0]
click at [119, 165] on input "text" at bounding box center [128, 156] width 77 height 22
type input "***"
click at [218, 150] on input "text" at bounding box center [229, 156] width 77 height 22
type input "***"
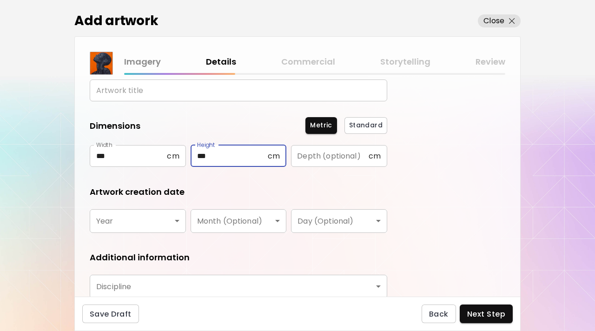
click at [167, 216] on body "kaleido.art/nyaga Add Artwork Manage Art Edit Profile My BioLink Community Mile…" at bounding box center [297, 165] width 595 height 331
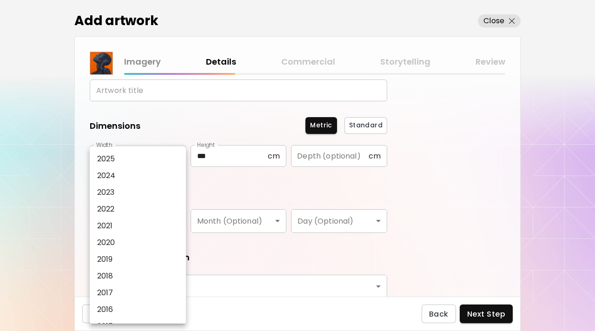
click at [150, 157] on li "2025" at bounding box center [138, 159] width 96 height 17
type input "****"
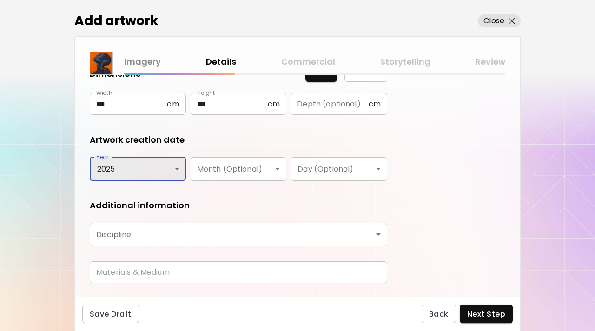
scroll to position [146, 0]
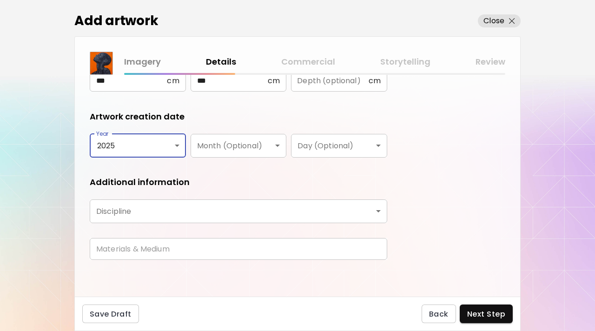
click at [136, 215] on body "kaleido.art/nyaga Add Artwork Manage Art Edit Profile My BioLink Community Mile…" at bounding box center [297, 165] width 595 height 331
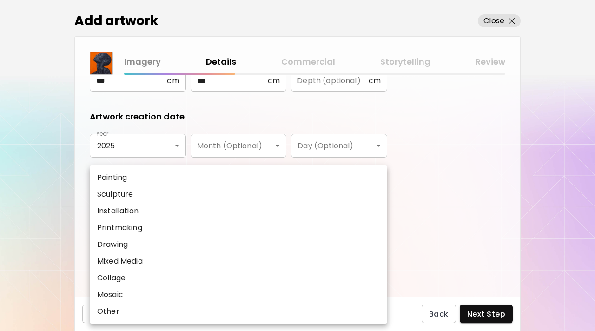
click at [170, 174] on li "Painting" at bounding box center [238, 177] width 297 height 17
type input "********"
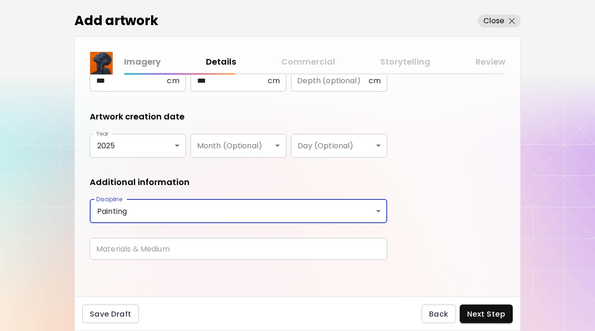
click at [204, 249] on input "text" at bounding box center [238, 249] width 297 height 22
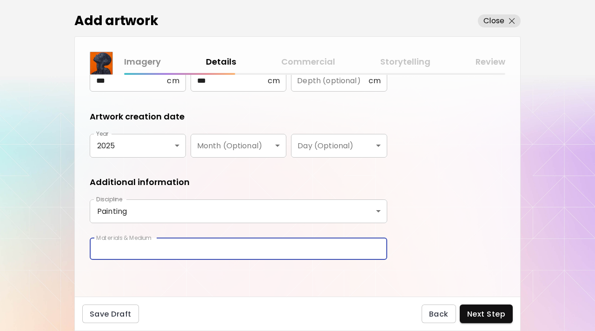
type input "**********"
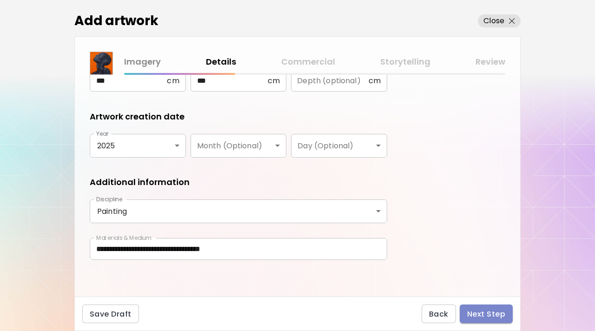
click at [462, 308] on button "Next Step" at bounding box center [486, 313] width 53 height 19
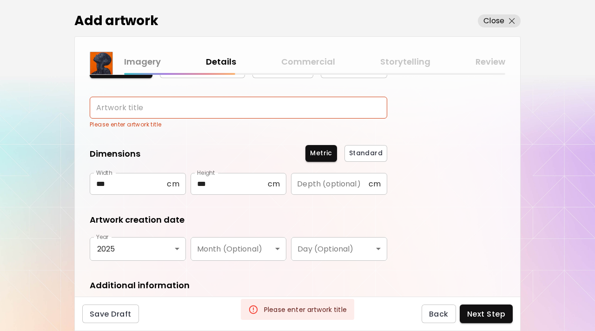
scroll to position [0, 0]
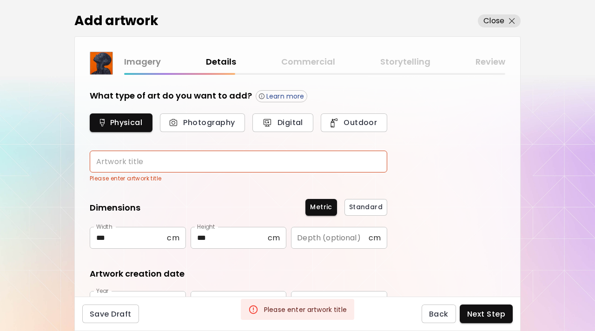
click at [254, 156] on input "text" at bounding box center [238, 162] width 297 height 22
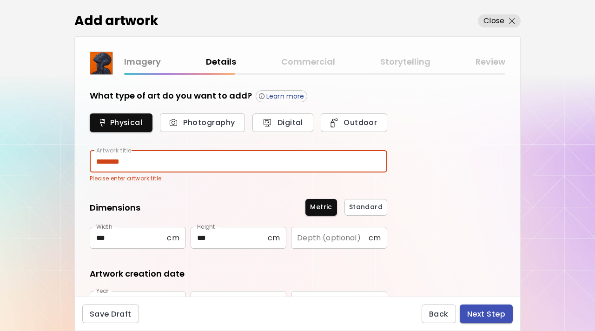
type input "********"
click at [470, 311] on span "Next Step" at bounding box center [486, 314] width 38 height 10
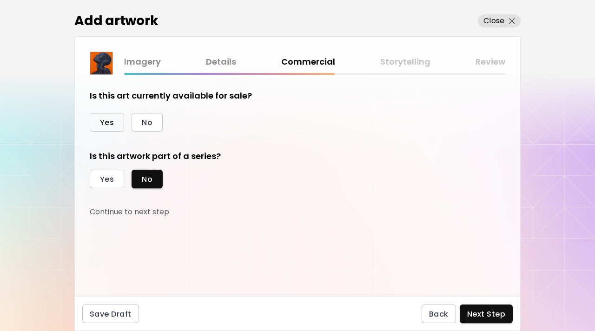
click at [107, 121] on span "Yes" at bounding box center [107, 123] width 14 height 10
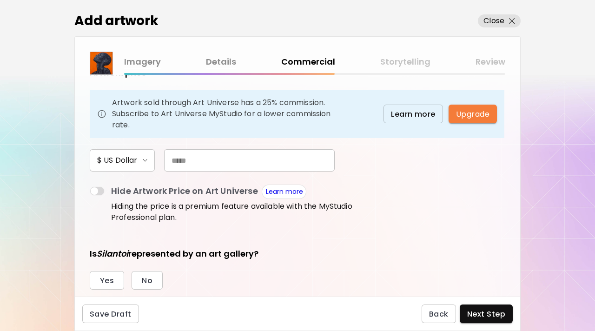
scroll to position [85, 0]
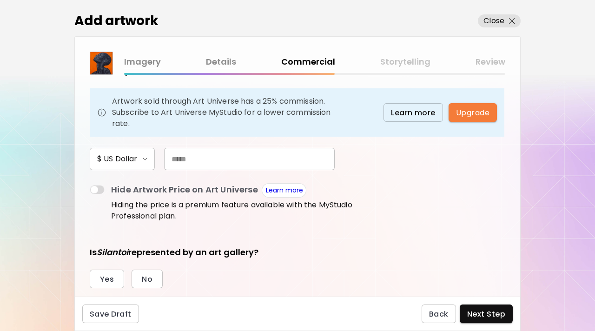
click at [200, 153] on input "text" at bounding box center [249, 159] width 171 height 22
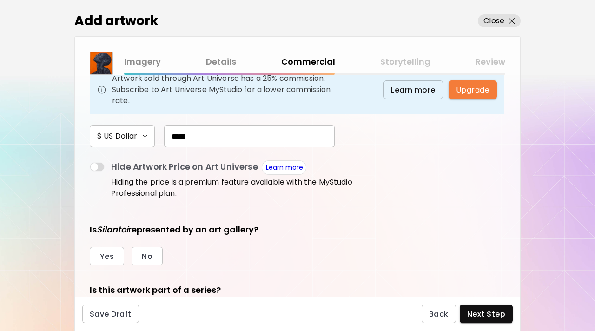
scroll to position [162, 0]
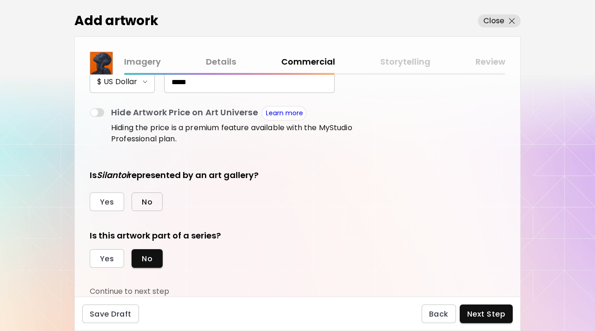
type input "*****"
click at [151, 199] on span "No" at bounding box center [147, 202] width 11 height 10
click at [500, 306] on button "Next Step" at bounding box center [486, 313] width 53 height 19
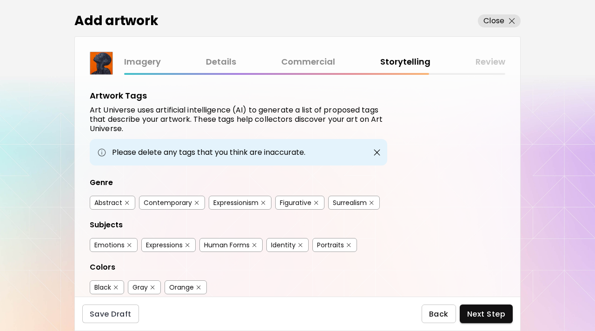
click at [445, 310] on span "Back" at bounding box center [439, 314] width 20 height 10
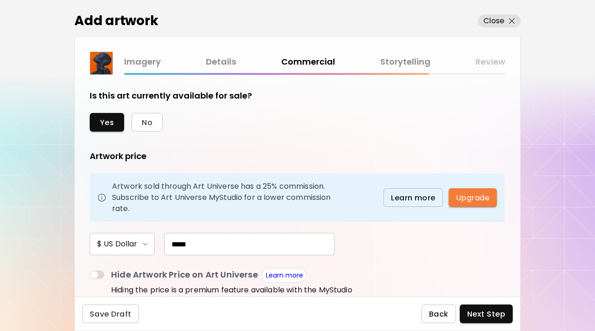
scroll to position [162, 0]
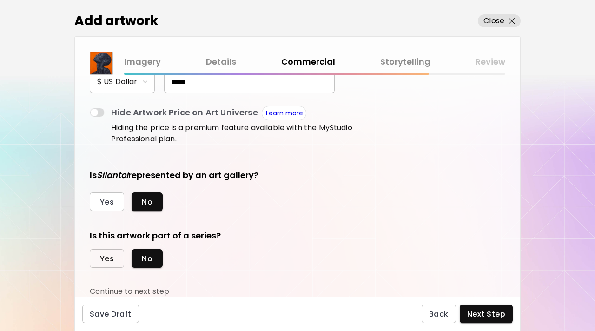
click at [114, 262] on button "Yes" at bounding box center [107, 258] width 34 height 19
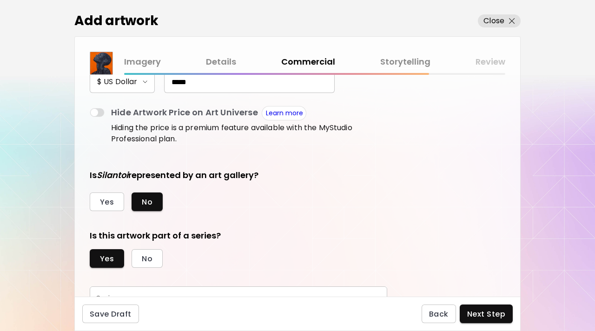
scroll to position [205, 0]
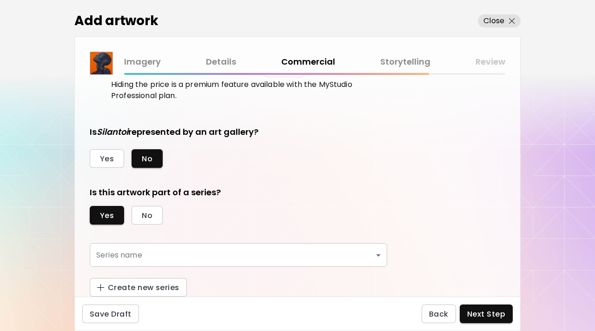
click at [248, 260] on body "kaleido.art/nyaga Add Artwork Manage Art Edit Profile My BioLink Community Mile…" at bounding box center [297, 165] width 595 height 331
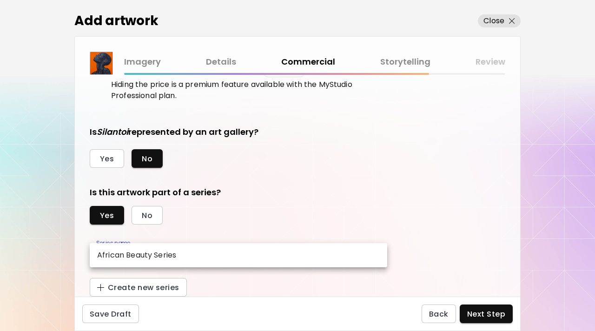
click at [239, 260] on li "African Beauty Series" at bounding box center [238, 255] width 297 height 17
type input "**********"
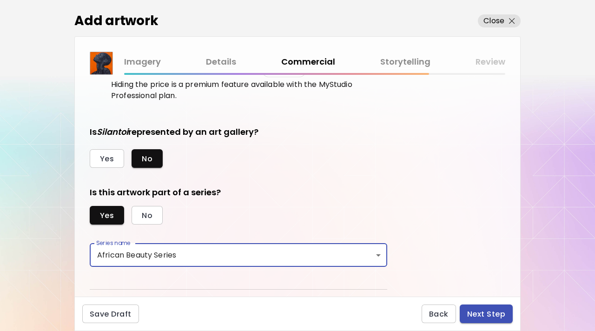
click at [497, 307] on button "Next Step" at bounding box center [486, 313] width 53 height 19
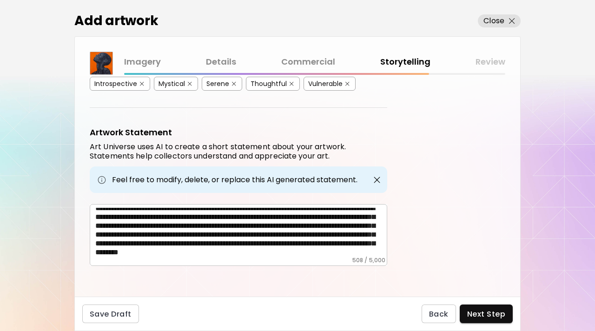
scroll to position [13, 0]
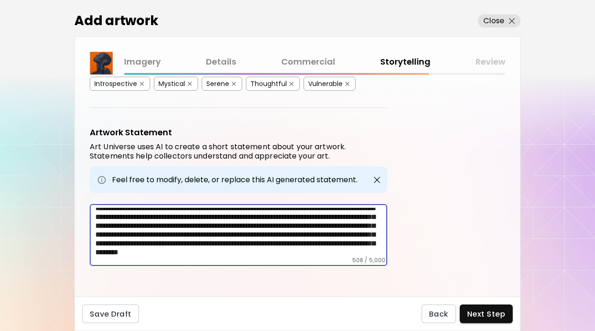
click at [372, 249] on textarea "**********" at bounding box center [241, 232] width 292 height 49
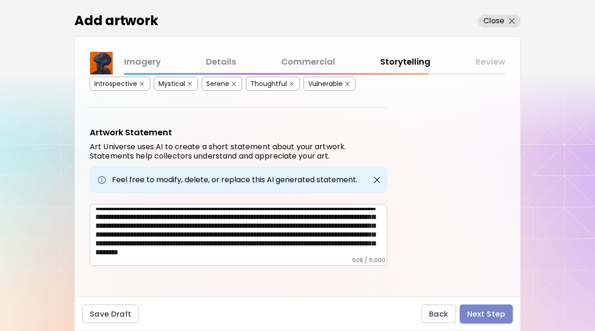
click at [482, 310] on span "Next Step" at bounding box center [486, 314] width 38 height 10
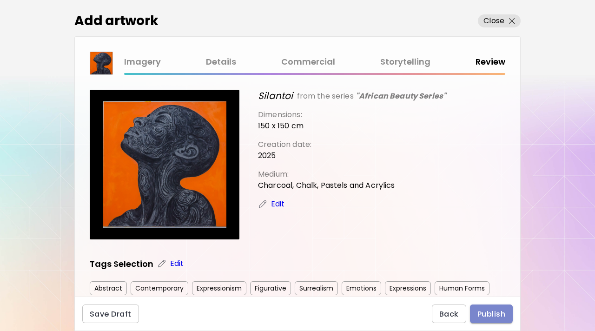
click at [482, 310] on span "Publish" at bounding box center [491, 314] width 28 height 10
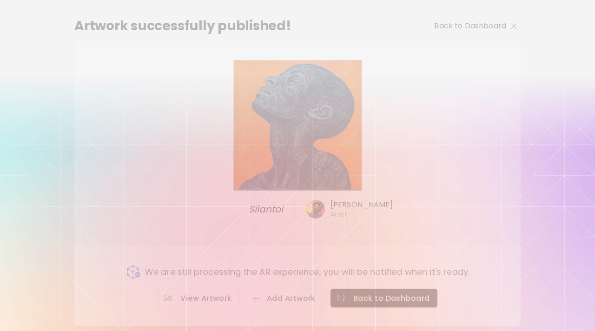
click at [512, 24] on img "button" at bounding box center [514, 26] width 6 height 6
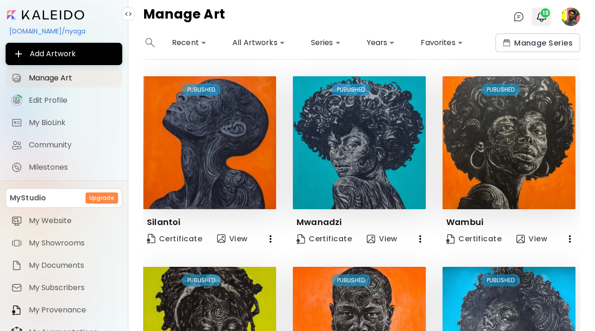
click at [541, 18] on img "button" at bounding box center [541, 16] width 11 height 11
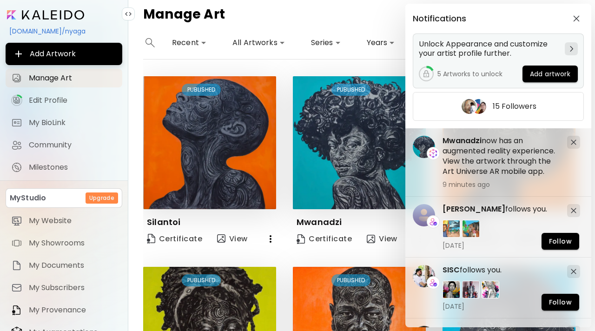
click at [554, 72] on span "Add artwork" at bounding box center [550, 74] width 40 height 10
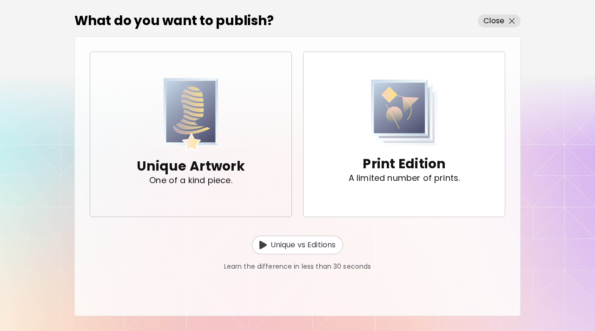
click at [218, 126] on div "Unique Artwork One of a kind piece." at bounding box center [191, 134] width 108 height 112
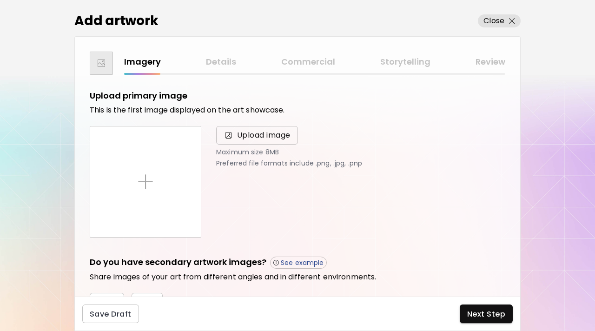
click at [236, 141] on span "Upload image" at bounding box center [257, 135] width 82 height 19
click at [0, 0] on input "Upload image" at bounding box center [0, 0] width 0 height 0
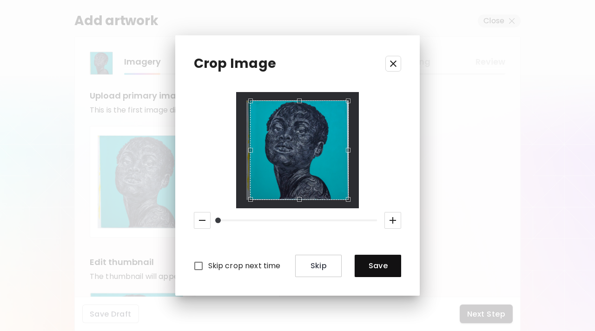
click at [248, 148] on div "Use the up and down arrow keys to move the west drag handle to change the crop …" at bounding box center [248, 148] width 0 height 0
click at [375, 267] on span "Save" at bounding box center [378, 266] width 32 height 10
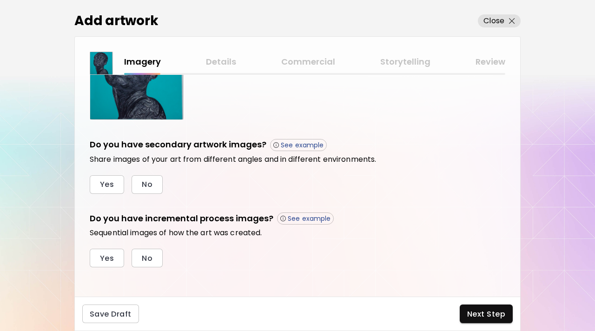
scroll to position [270, 0]
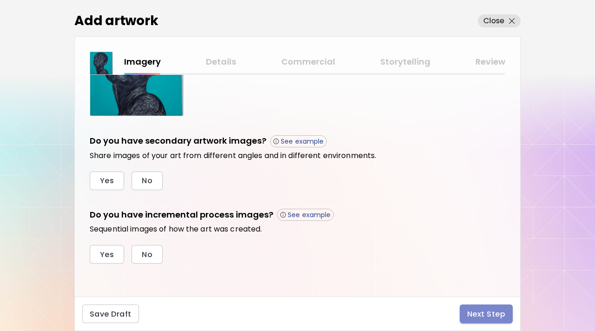
click at [475, 312] on span "Next Step" at bounding box center [486, 314] width 38 height 10
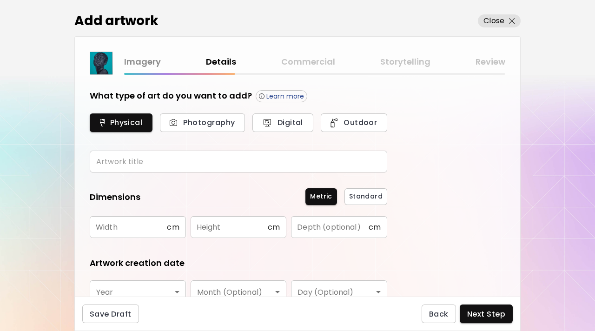
click at [235, 166] on input "text" at bounding box center [238, 162] width 297 height 22
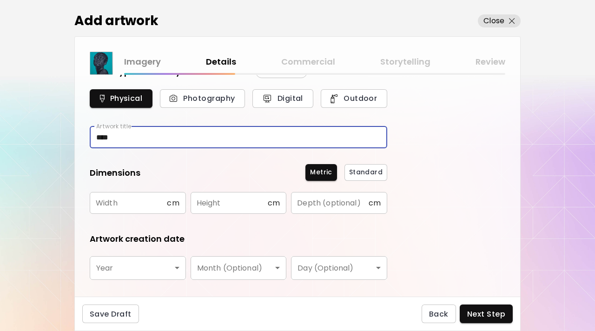
scroll to position [26, 0]
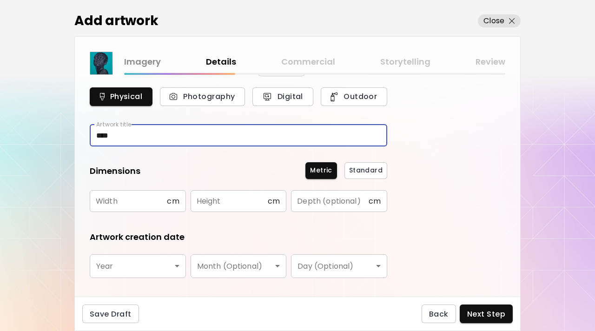
type input "****"
click at [150, 203] on input "text" at bounding box center [128, 201] width 77 height 22
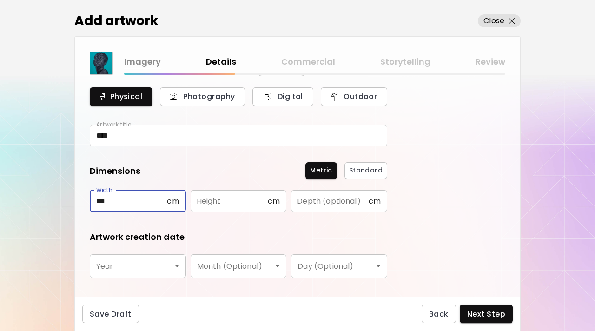
type input "***"
click at [219, 195] on input "text" at bounding box center [229, 201] width 77 height 22
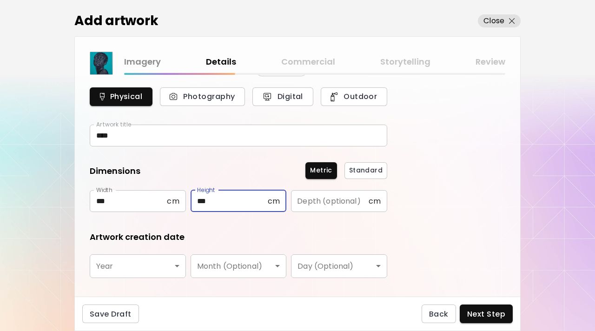
type input "***"
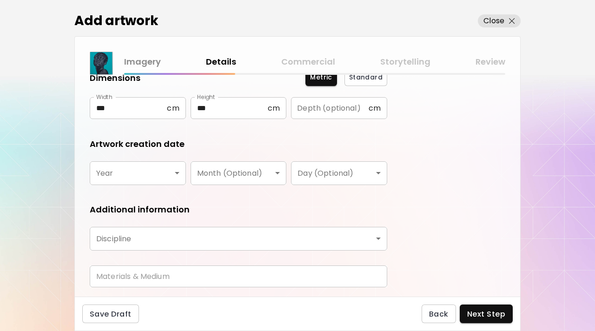
scroll to position [128, 0]
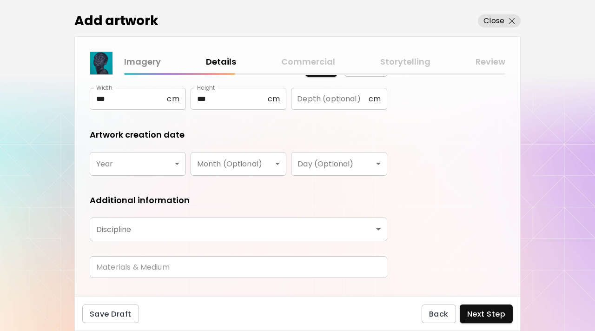
click at [167, 171] on body "kaleido.art/nyaga Add Artwork Manage Art Edit Profile My BioLink Community Mile…" at bounding box center [297, 165] width 595 height 331
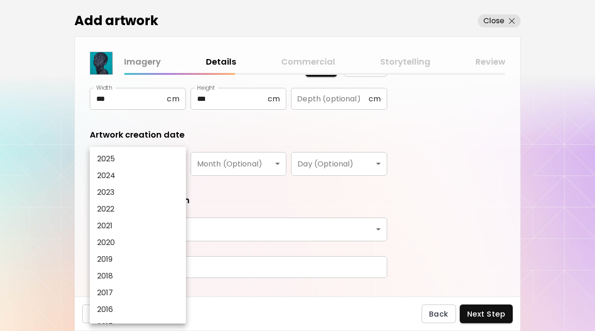
click at [165, 160] on li "2025" at bounding box center [138, 159] width 96 height 17
type input "****"
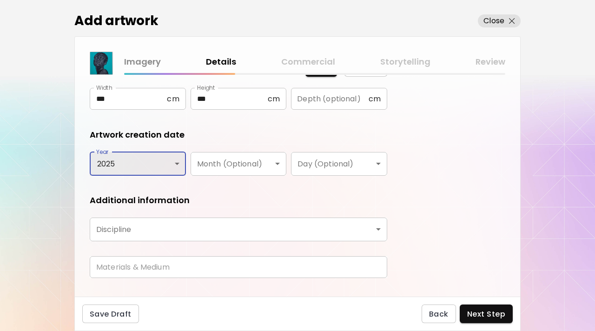
scroll to position [146, 0]
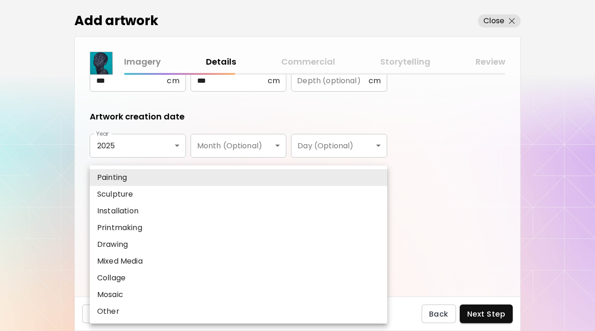
click at [266, 201] on body "kaleido.art/nyaga Add Artwork Manage Art Edit Profile My BioLink Community Mile…" at bounding box center [297, 165] width 595 height 331
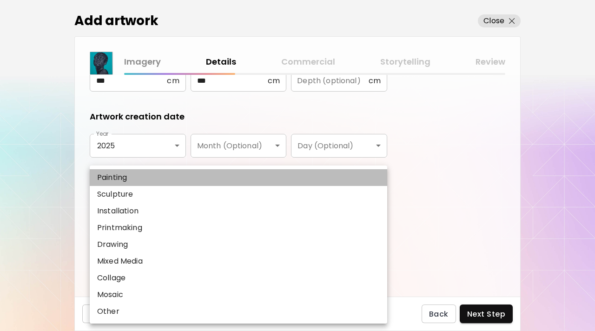
click at [222, 173] on li "Painting" at bounding box center [238, 177] width 297 height 17
type input "********"
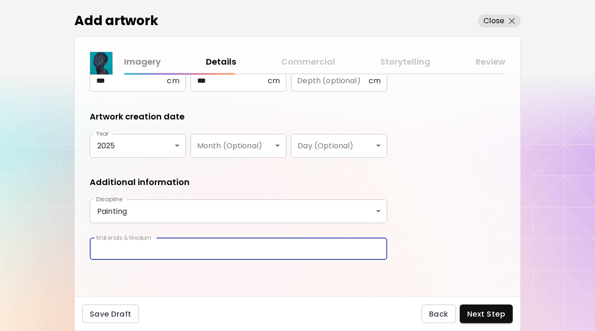
click at [183, 255] on input "text" at bounding box center [238, 249] width 297 height 22
type input "**********"
click at [487, 312] on span "Next Step" at bounding box center [486, 314] width 38 height 10
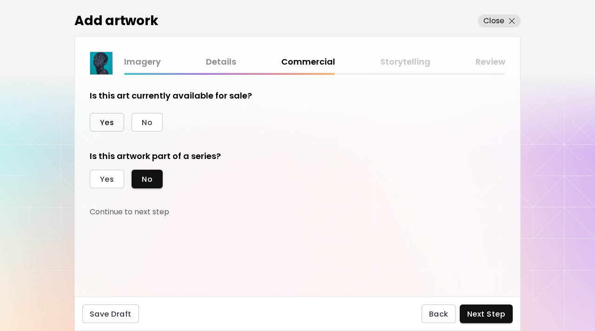
click at [109, 118] on span "Yes" at bounding box center [107, 123] width 14 height 10
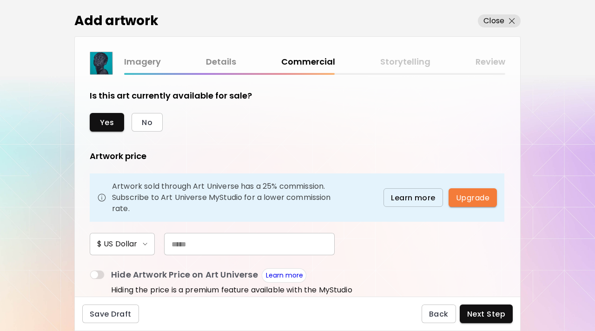
click at [227, 247] on input "text" at bounding box center [249, 244] width 171 height 22
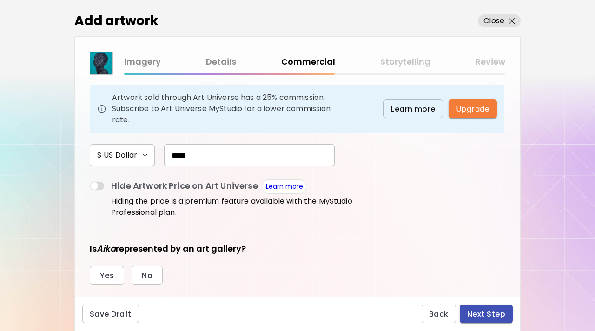
type input "*****"
click at [485, 309] on span "Next Step" at bounding box center [486, 314] width 38 height 10
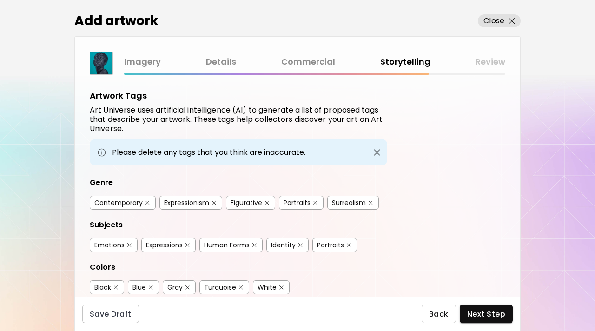
click at [446, 308] on button "Back" at bounding box center [439, 313] width 34 height 19
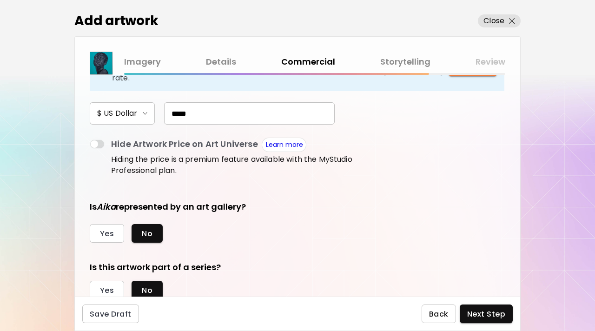
scroll to position [162, 0]
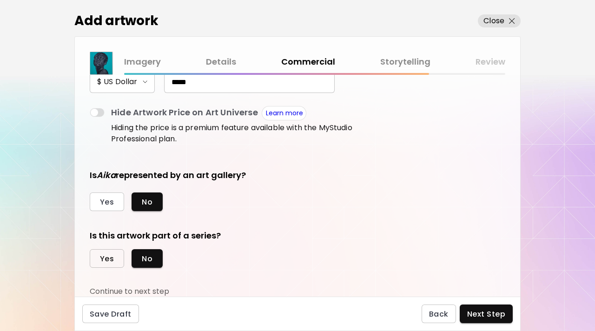
click at [113, 254] on span "Yes" at bounding box center [107, 259] width 14 height 10
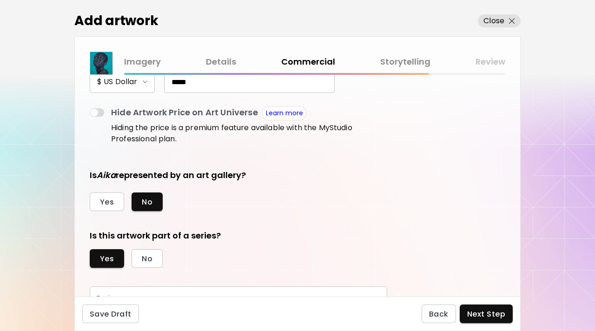
scroll to position [205, 0]
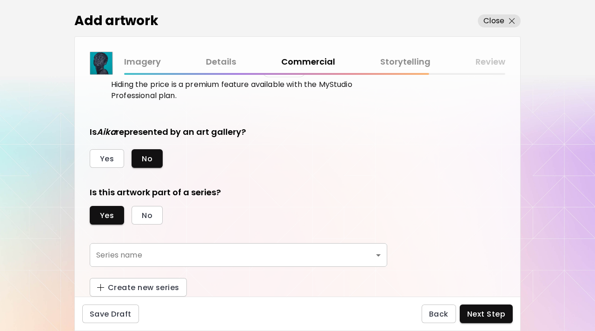
click at [205, 258] on body "kaleido.art/nyaga Add Artwork Manage Art Edit Profile My BioLink Community Mile…" at bounding box center [297, 165] width 595 height 331
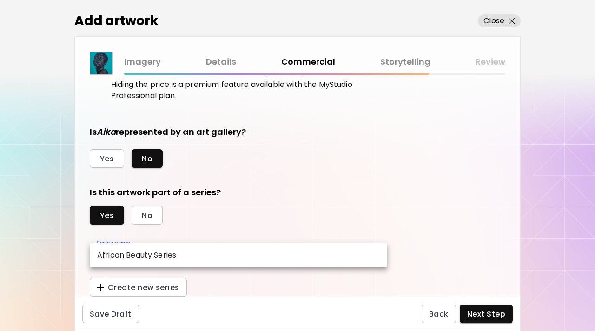
click at [205, 258] on li "African Beauty Series" at bounding box center [238, 255] width 297 height 17
type input "**********"
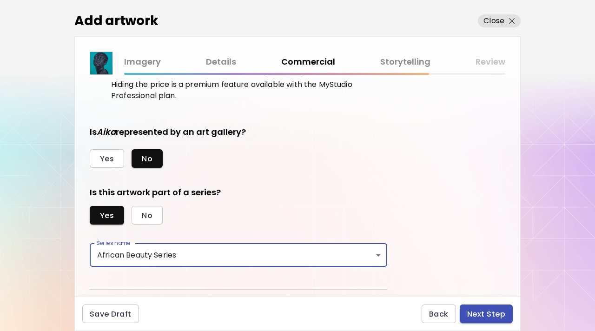
click at [475, 310] on span "Next Step" at bounding box center [486, 314] width 38 height 10
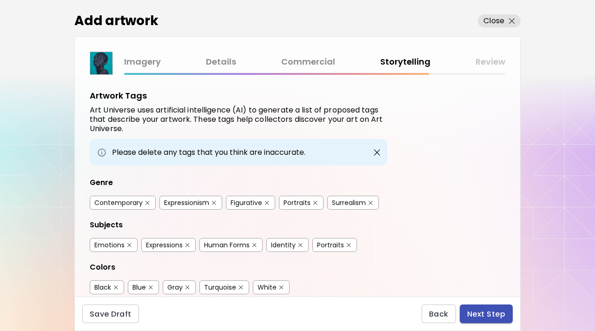
click at [475, 310] on span "Next Step" at bounding box center [486, 314] width 38 height 10
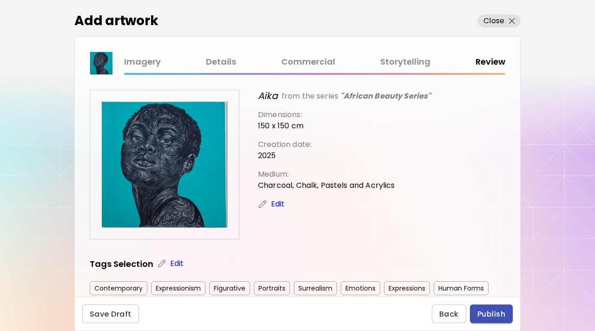
click at [475, 310] on button "Publish" at bounding box center [491, 313] width 43 height 19
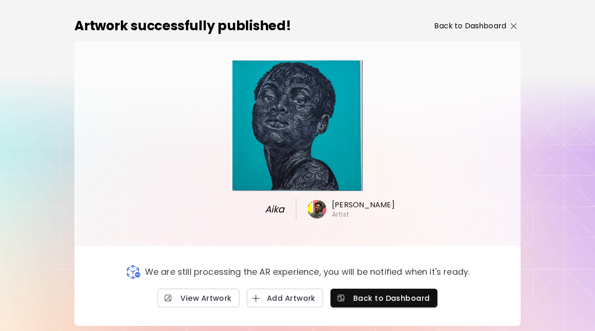
click at [506, 29] on span "Back to Dashboard" at bounding box center [475, 25] width 83 height 11
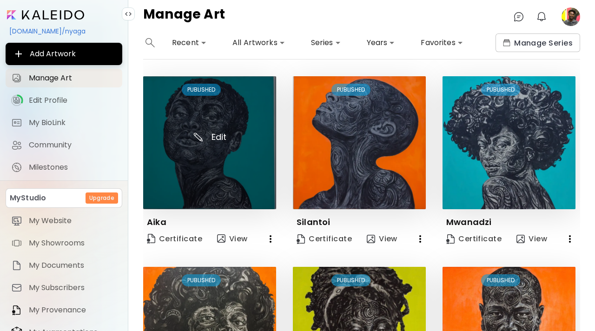
click at [247, 163] on img at bounding box center [209, 142] width 133 height 133
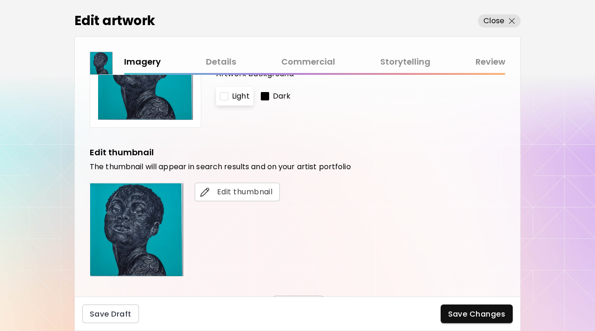
scroll to position [270, 0]
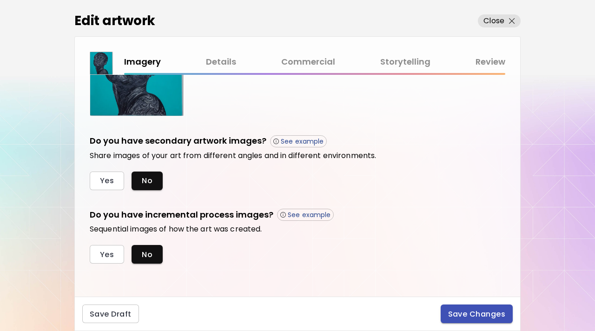
click at [488, 314] on span "Save Changes" at bounding box center [477, 314] width 58 height 10
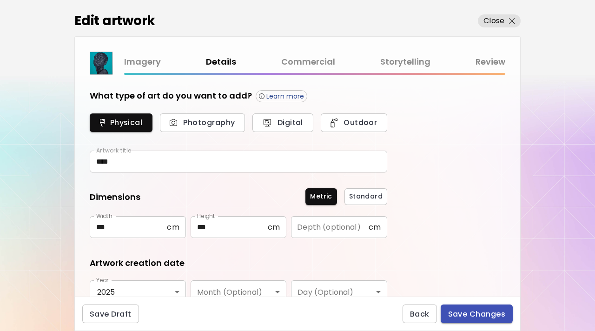
type input "********"
click at [488, 314] on span "Save Changes" at bounding box center [477, 314] width 58 height 10
click at [488, 314] on div "Back Save Changes" at bounding box center [457, 313] width 110 height 19
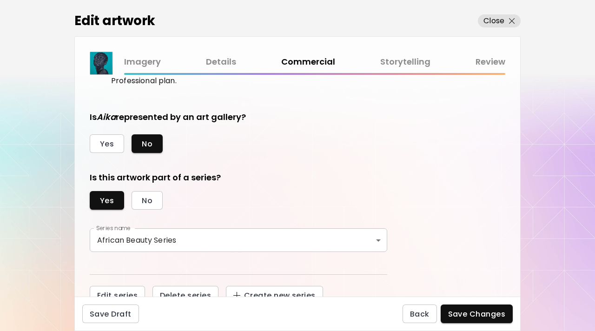
scroll to position [228, 0]
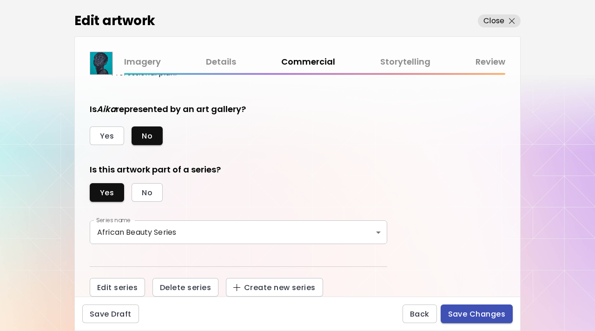
click at [464, 310] on span "Save Changes" at bounding box center [477, 314] width 58 height 10
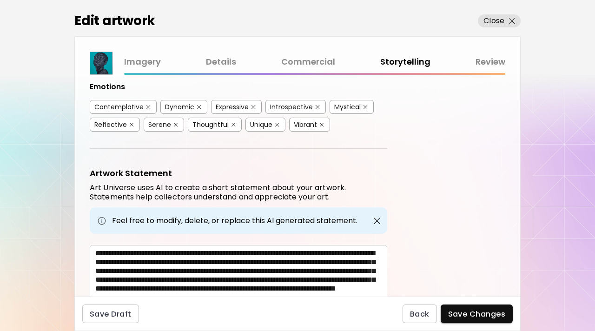
scroll to position [264, 0]
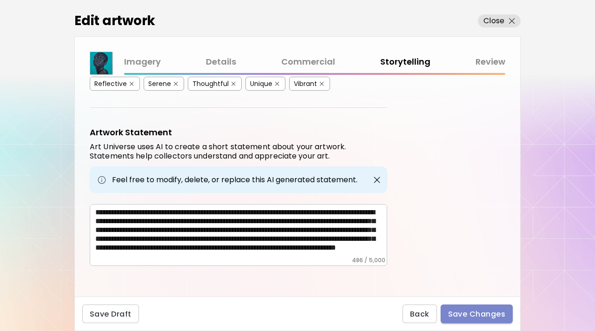
click at [512, 313] on button "Save Changes" at bounding box center [477, 313] width 73 height 19
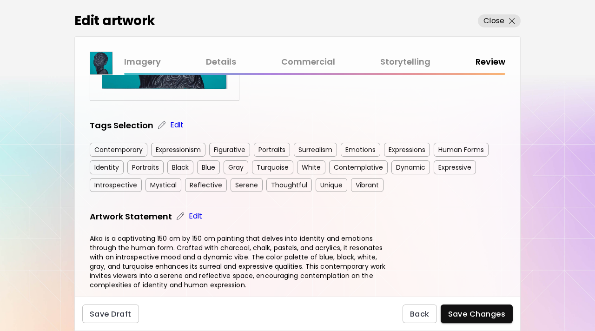
scroll to position [221, 0]
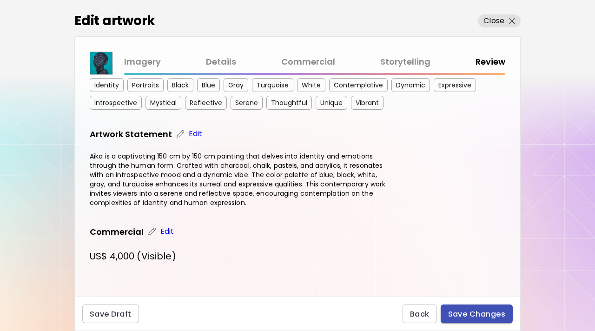
click at [467, 312] on span "Save Changes" at bounding box center [477, 314] width 58 height 10
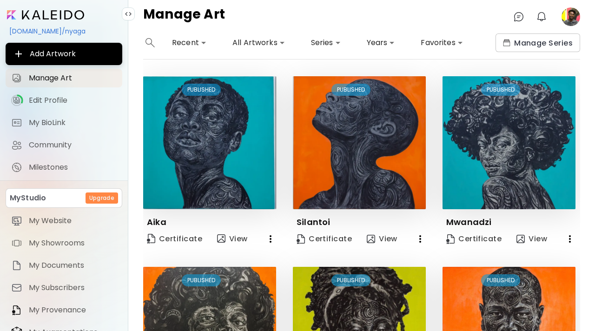
click at [566, 22] on image at bounding box center [570, 16] width 19 height 19
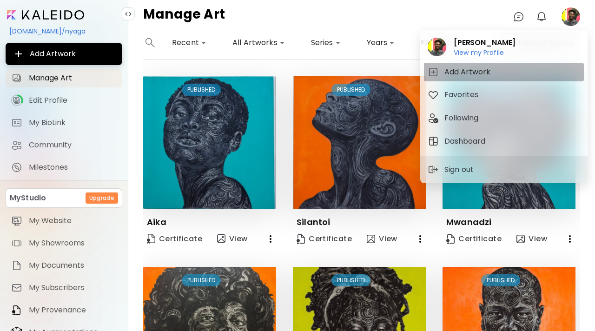
click at [489, 75] on h5 "Add Artwork" at bounding box center [468, 71] width 49 height 11
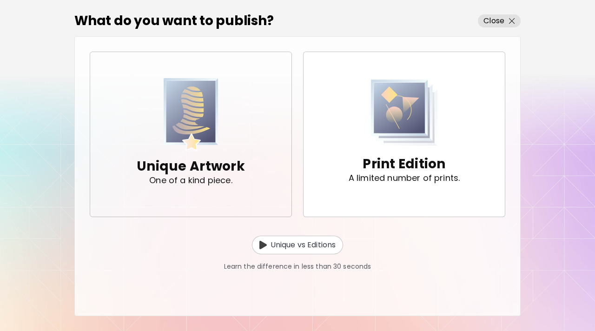
click at [254, 99] on span "Unique Artwork One of a kind piece." at bounding box center [191, 134] width 186 height 112
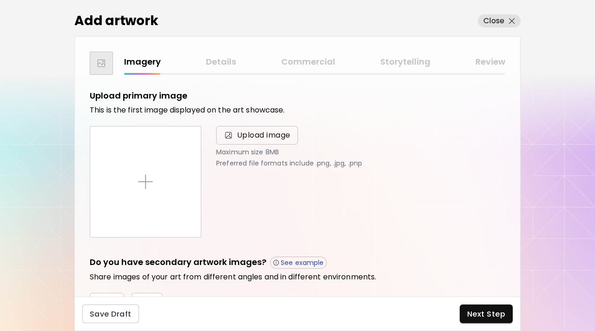
click at [241, 142] on span "Upload image" at bounding box center [257, 135] width 82 height 19
click at [0, 0] on input "Upload image" at bounding box center [0, 0] width 0 height 0
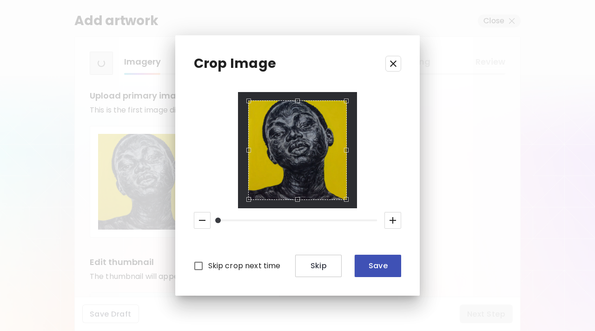
click at [375, 259] on button "Save" at bounding box center [378, 266] width 46 height 22
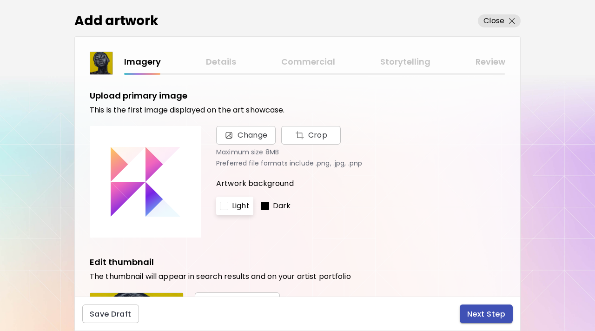
click at [477, 310] on span "Next Step" at bounding box center [486, 314] width 38 height 10
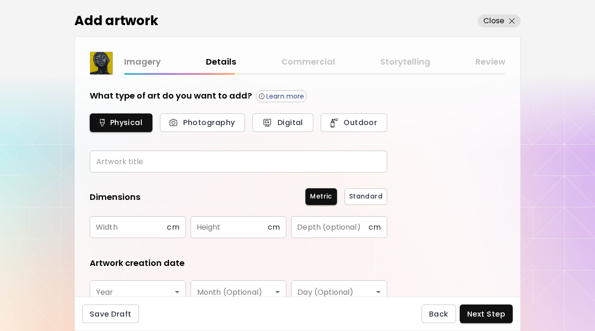
click at [224, 163] on input "text" at bounding box center [238, 162] width 297 height 22
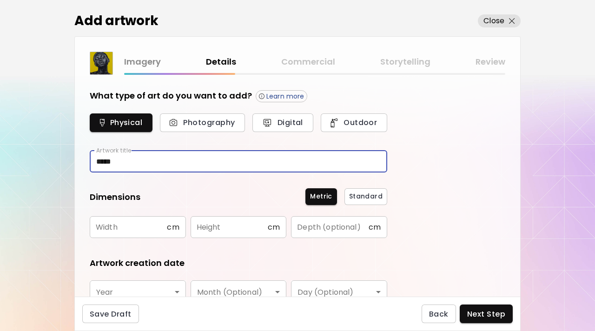
type input "*****"
click at [114, 223] on input "text" at bounding box center [128, 227] width 77 height 22
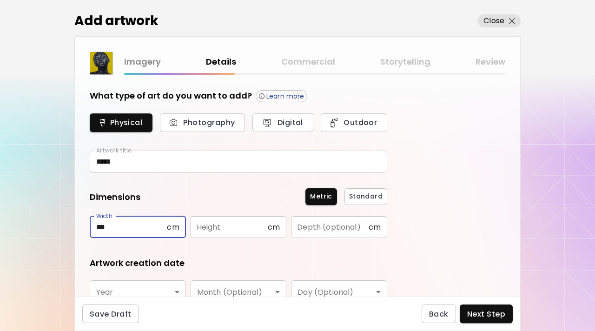
type input "***"
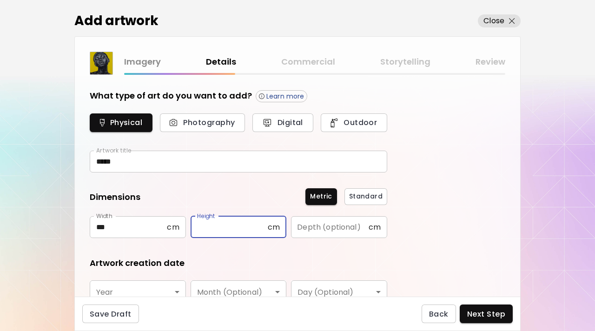
click at [231, 225] on input "text" at bounding box center [229, 227] width 77 height 22
type input "***"
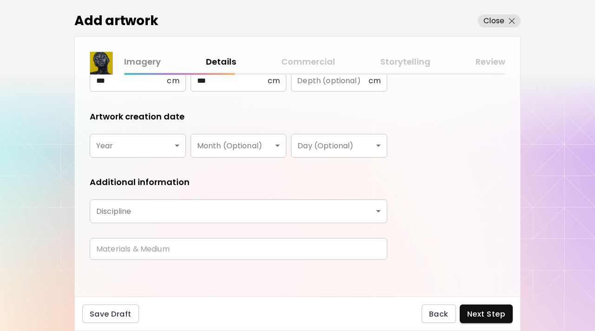
click at [175, 146] on body "kaleido.art/nyaga Add Artwork Manage Art Edit Profile My BioLink Community Mile…" at bounding box center [297, 165] width 595 height 331
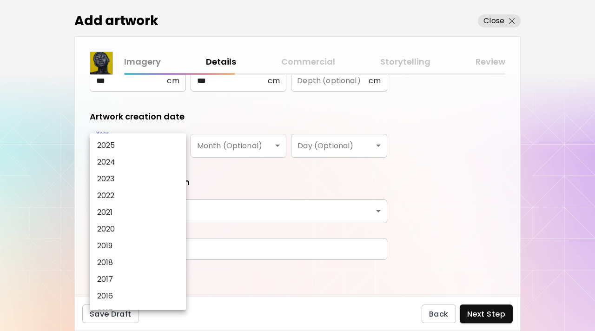
click at [169, 140] on li "2025" at bounding box center [138, 145] width 96 height 17
type input "****"
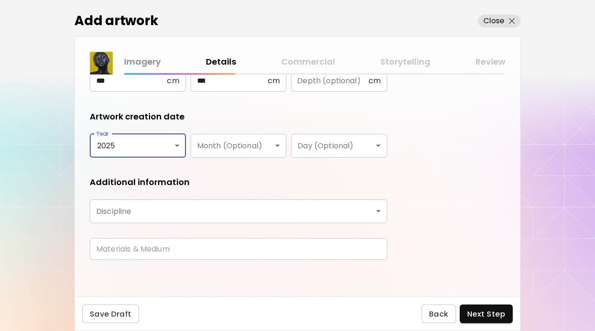
click at [183, 208] on body "kaleido.art/nyaga Add Artwork Manage Art Edit Profile My BioLink Community Mile…" at bounding box center [297, 165] width 595 height 331
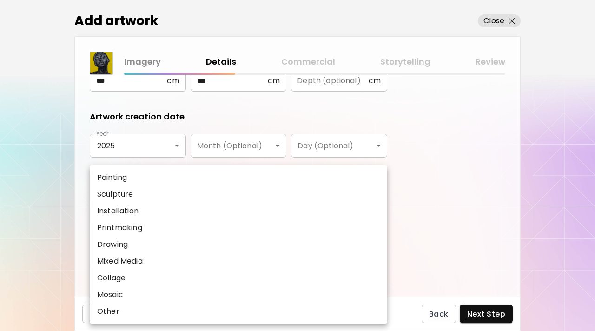
click at [178, 171] on li "Painting" at bounding box center [238, 177] width 297 height 17
type input "********"
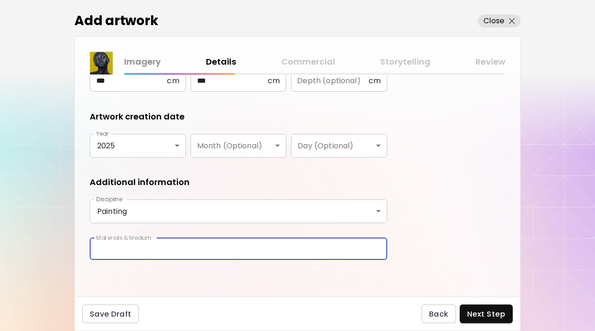
click at [141, 245] on input "text" at bounding box center [238, 249] width 297 height 22
type input "**********"
click at [493, 311] on span "Next Step" at bounding box center [486, 314] width 38 height 10
click at [493, 311] on div "Back Next Step" at bounding box center [467, 313] width 91 height 19
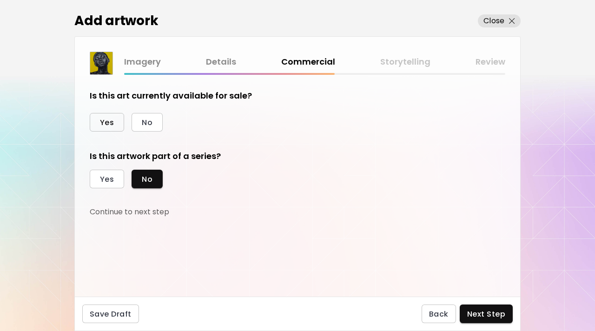
click at [111, 121] on span "Yes" at bounding box center [107, 123] width 14 height 10
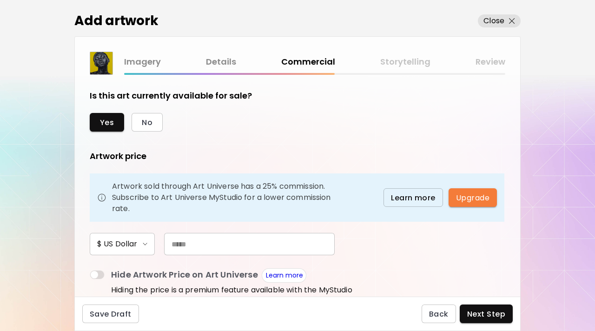
click at [222, 241] on input "text" at bounding box center [249, 244] width 171 height 22
type input "*****"
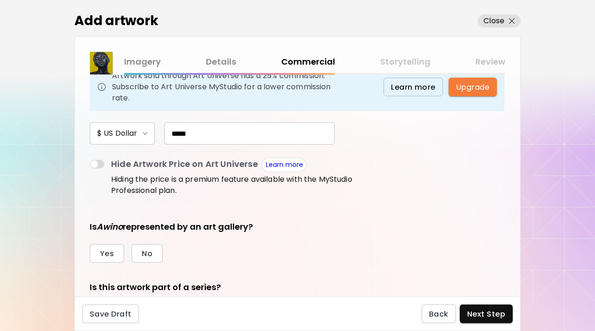
scroll to position [162, 0]
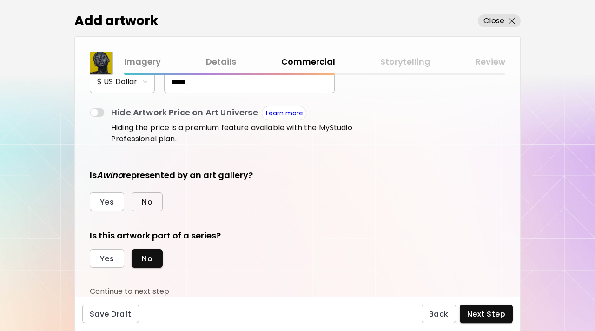
click at [151, 197] on span "No" at bounding box center [147, 202] width 11 height 10
click at [119, 257] on button "Yes" at bounding box center [107, 258] width 34 height 19
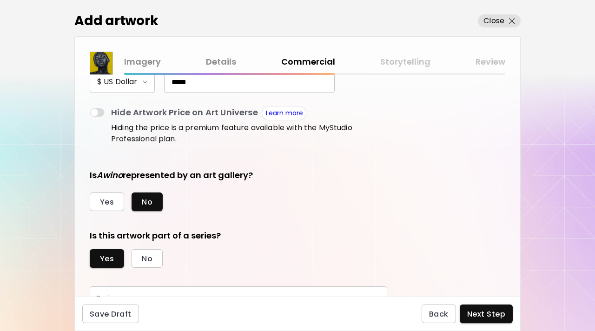
scroll to position [205, 0]
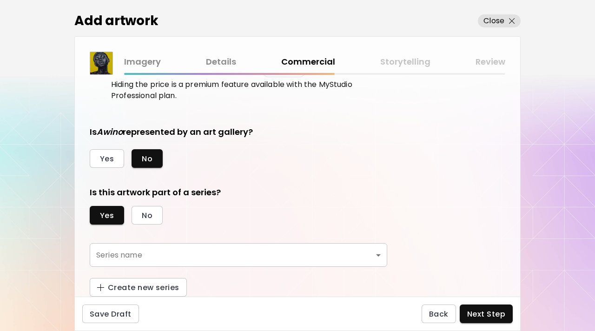
click at [214, 260] on body "kaleido.art/nyaga Add Artwork Manage Art Edit Profile My BioLink Community Mile…" at bounding box center [297, 165] width 595 height 331
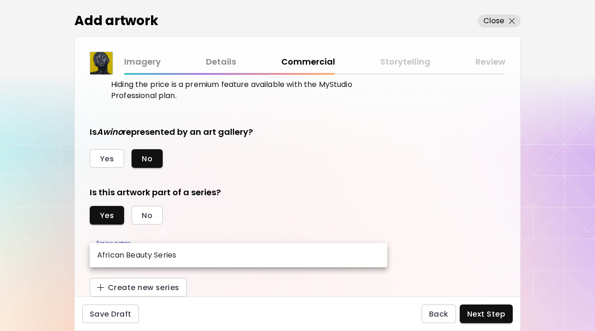
click at [207, 251] on li "African Beauty Series" at bounding box center [238, 255] width 297 height 17
type input "**********"
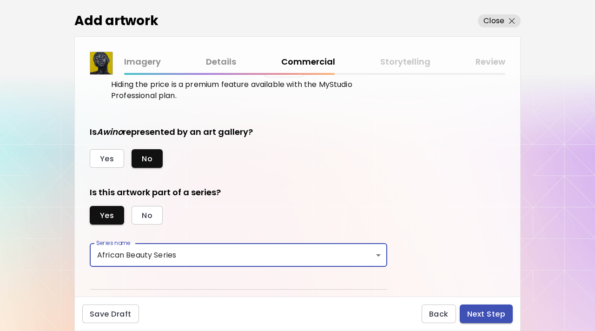
click at [463, 309] on button "Next Step" at bounding box center [486, 313] width 53 height 19
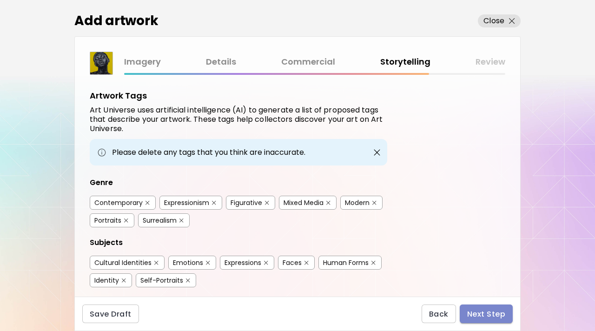
click at [463, 309] on button "Next Step" at bounding box center [486, 313] width 53 height 19
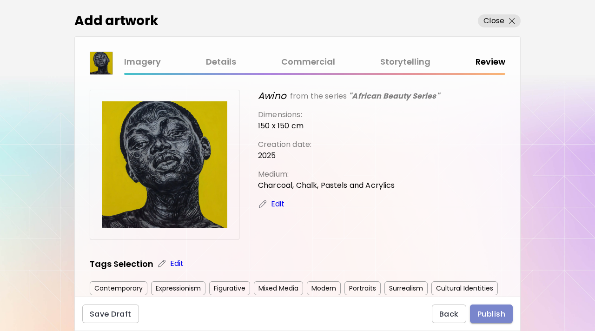
click at [503, 308] on button "Publish" at bounding box center [491, 313] width 43 height 19
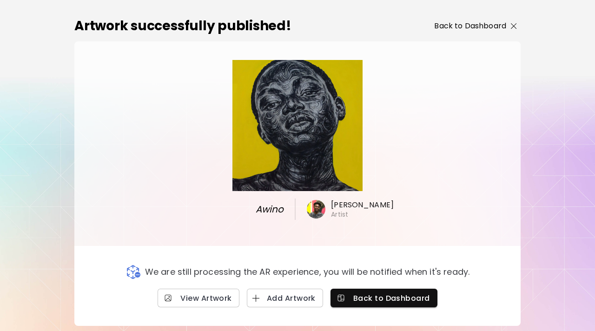
click at [511, 27] on img "button" at bounding box center [514, 26] width 6 height 6
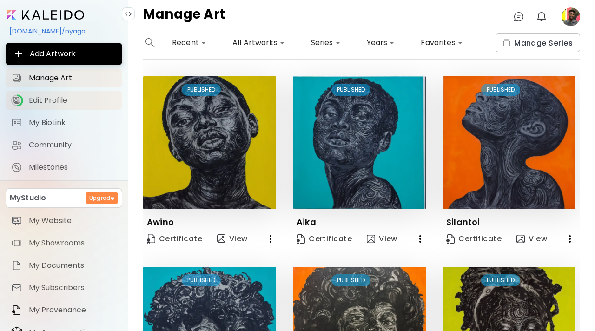
click at [67, 105] on span "Edit Profile" at bounding box center [73, 100] width 88 height 9
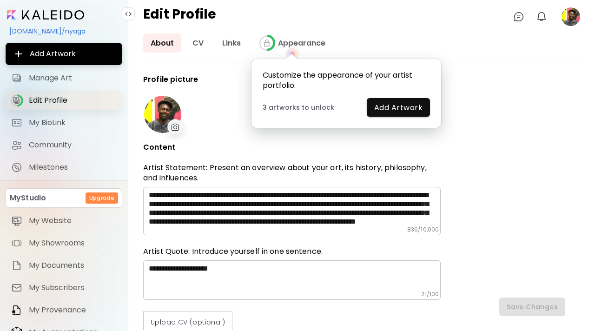
type input "*****"
type input "**********"
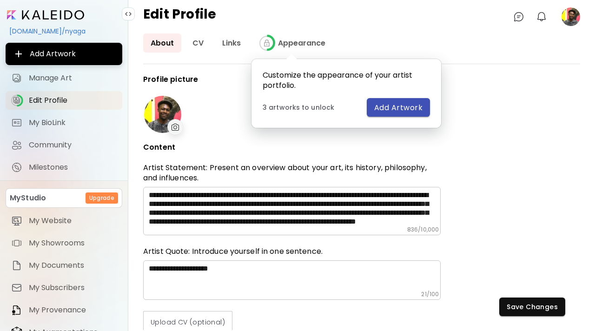
click at [395, 106] on span "Add Artwork" at bounding box center [398, 108] width 48 height 10
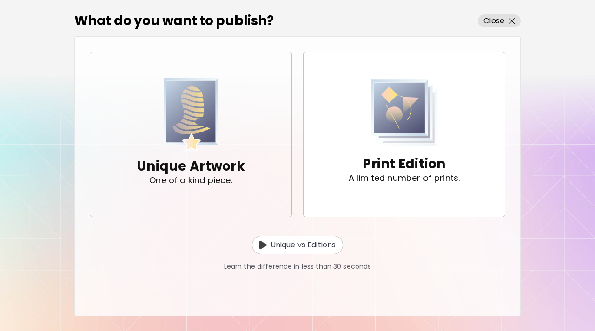
click at [171, 113] on img "button" at bounding box center [191, 114] width 55 height 73
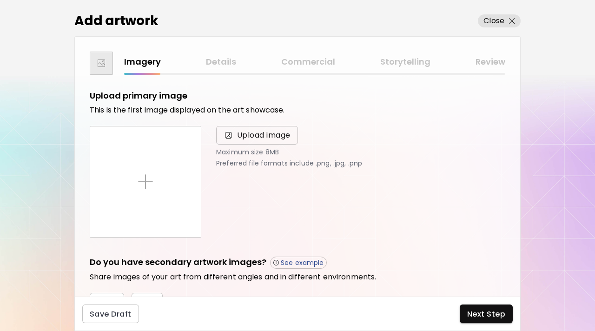
click at [253, 133] on span "Upload image" at bounding box center [263, 135] width 53 height 11
click at [0, 0] on input "Upload image" at bounding box center [0, 0] width 0 height 0
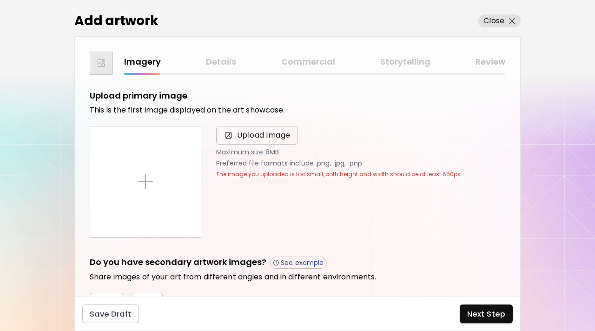
click at [269, 134] on span "Upload image" at bounding box center [263, 135] width 53 height 11
click at [0, 0] on input "Upload image" at bounding box center [0, 0] width 0 height 0
click at [278, 138] on span "Upload image" at bounding box center [263, 135] width 53 height 11
click at [0, 0] on input "Upload image" at bounding box center [0, 0] width 0 height 0
click at [251, 125] on div "Upload primary image This is the first image displayed on the art showcase. Loa…" at bounding box center [297, 164] width 415 height 148
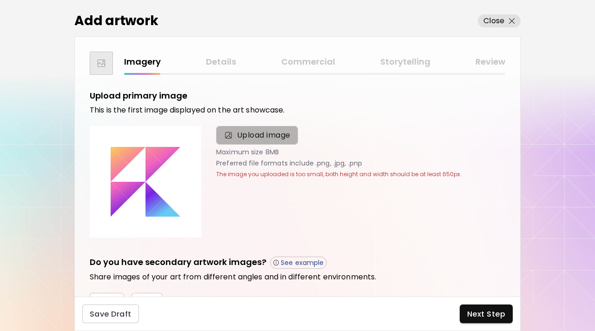
click at [248, 133] on span "Upload image" at bounding box center [263, 135] width 53 height 11
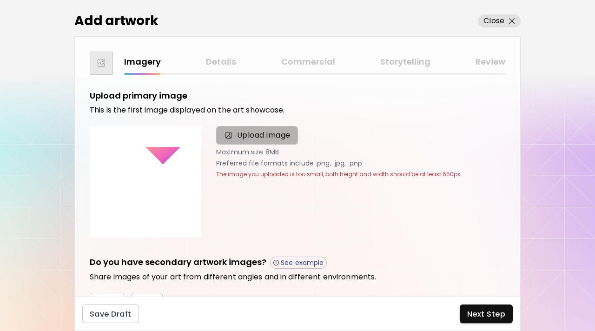
click at [0, 0] on input "Upload image" at bounding box center [0, 0] width 0 height 0
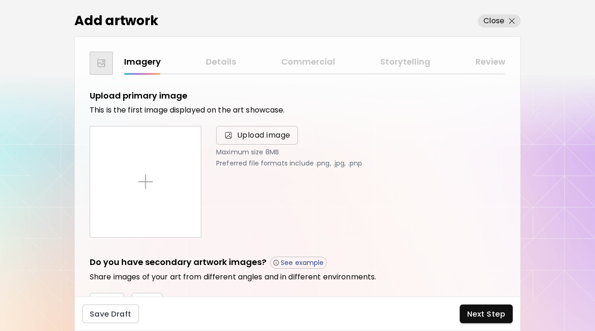
click at [236, 130] on span "Upload image" at bounding box center [257, 135] width 67 height 11
click at [0, 0] on input "Upload image" at bounding box center [0, 0] width 0 height 0
